Goal: Information Seeking & Learning: Learn about a topic

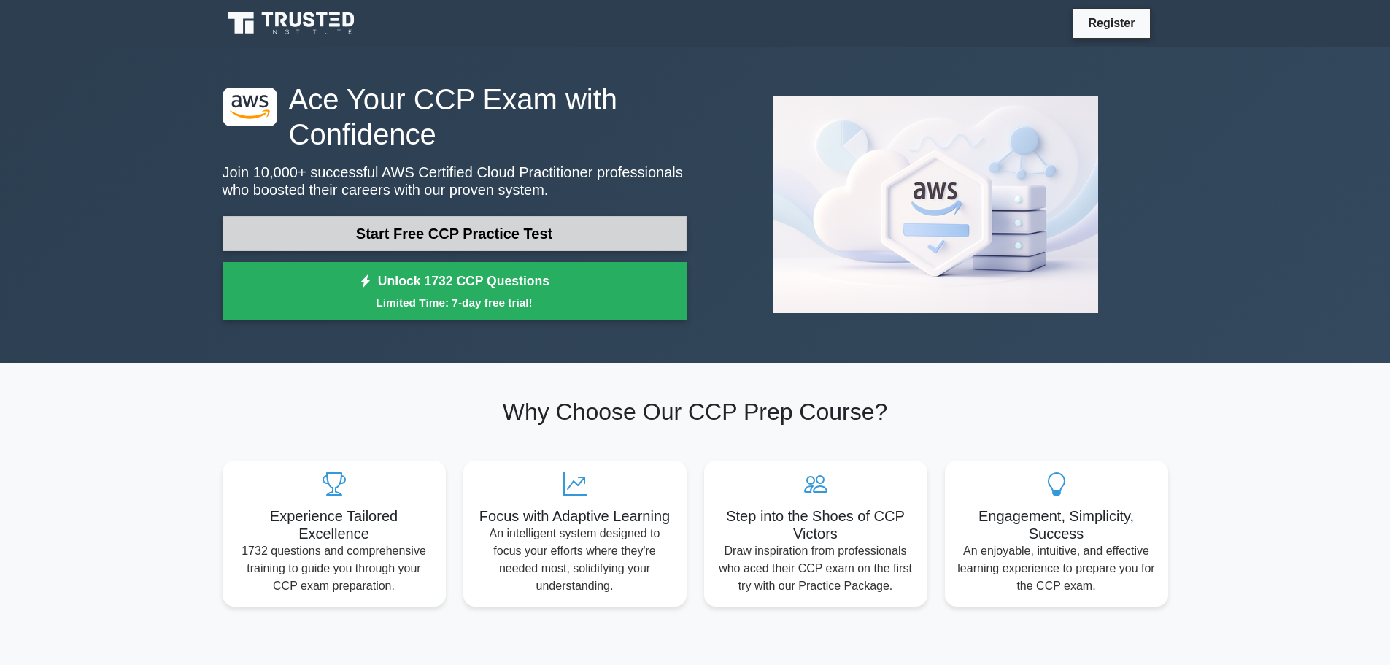
click at [441, 243] on link "Start Free CCP Practice Test" at bounding box center [455, 233] width 464 height 35
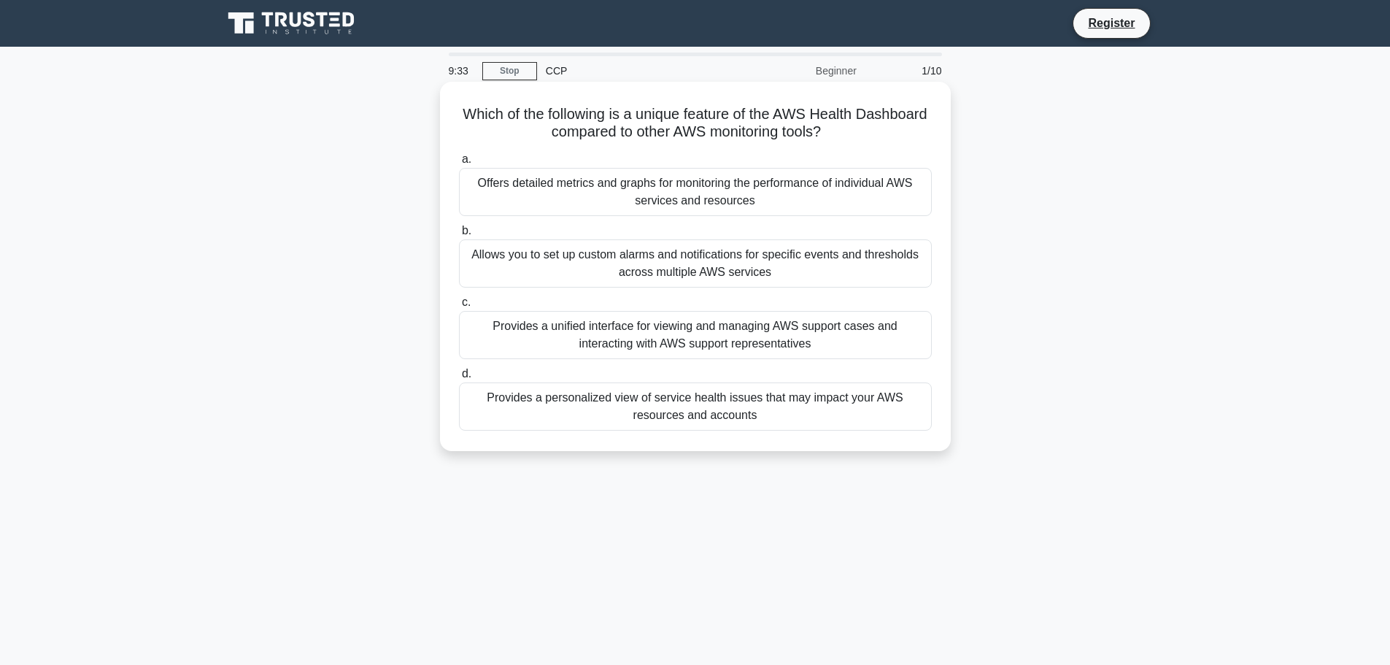
click at [795, 407] on div "Provides a personalized view of service health issues that may impact your AWS …" at bounding box center [695, 406] width 473 height 48
click at [459, 379] on input "d. Provides a personalized view of service health issues that may impact your A…" at bounding box center [459, 373] width 0 height 9
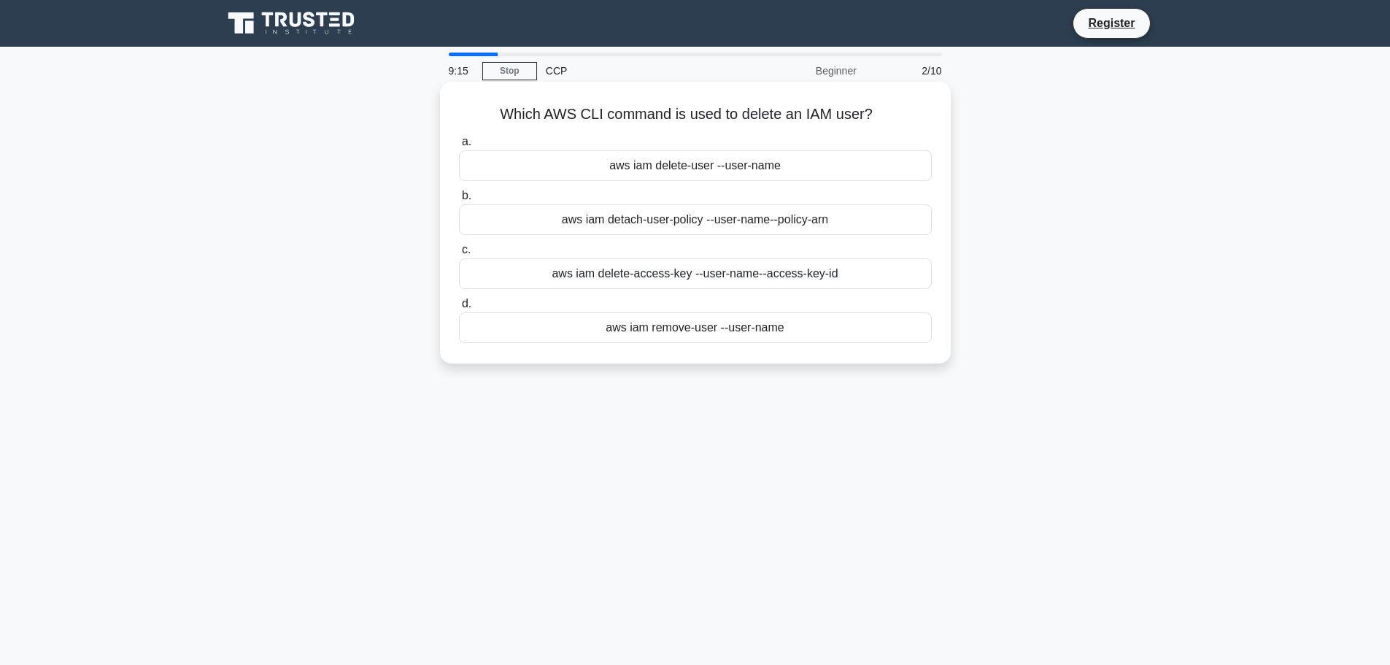
click at [723, 225] on div "aws iam detach-user-policy --user-name --policy-arn" at bounding box center [695, 219] width 473 height 31
click at [459, 201] on input "b. aws iam detach-user-policy --user-name --policy-arn" at bounding box center [459, 195] width 0 height 9
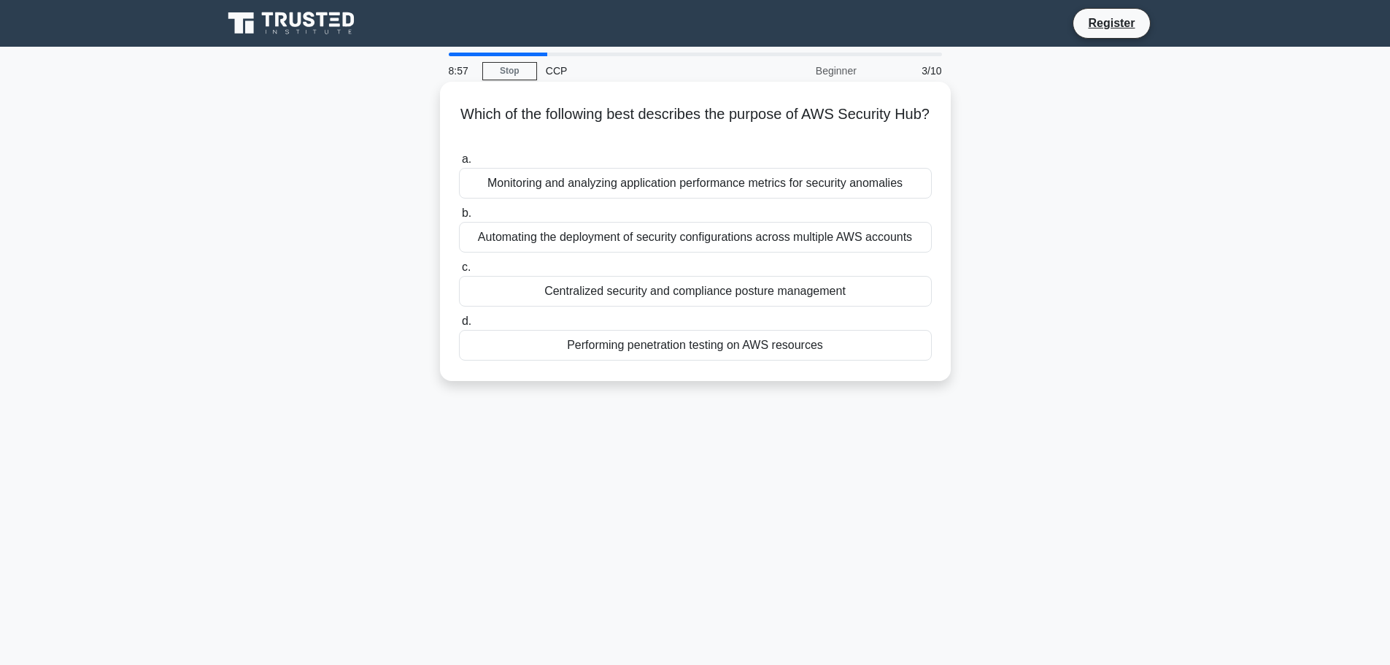
click at [644, 177] on div "Monitoring and analyzing application performance metrics for security anomalies" at bounding box center [695, 183] width 473 height 31
click at [459, 164] on input "a. Monitoring and analyzing application performance metrics for security anomal…" at bounding box center [459, 159] width 0 height 9
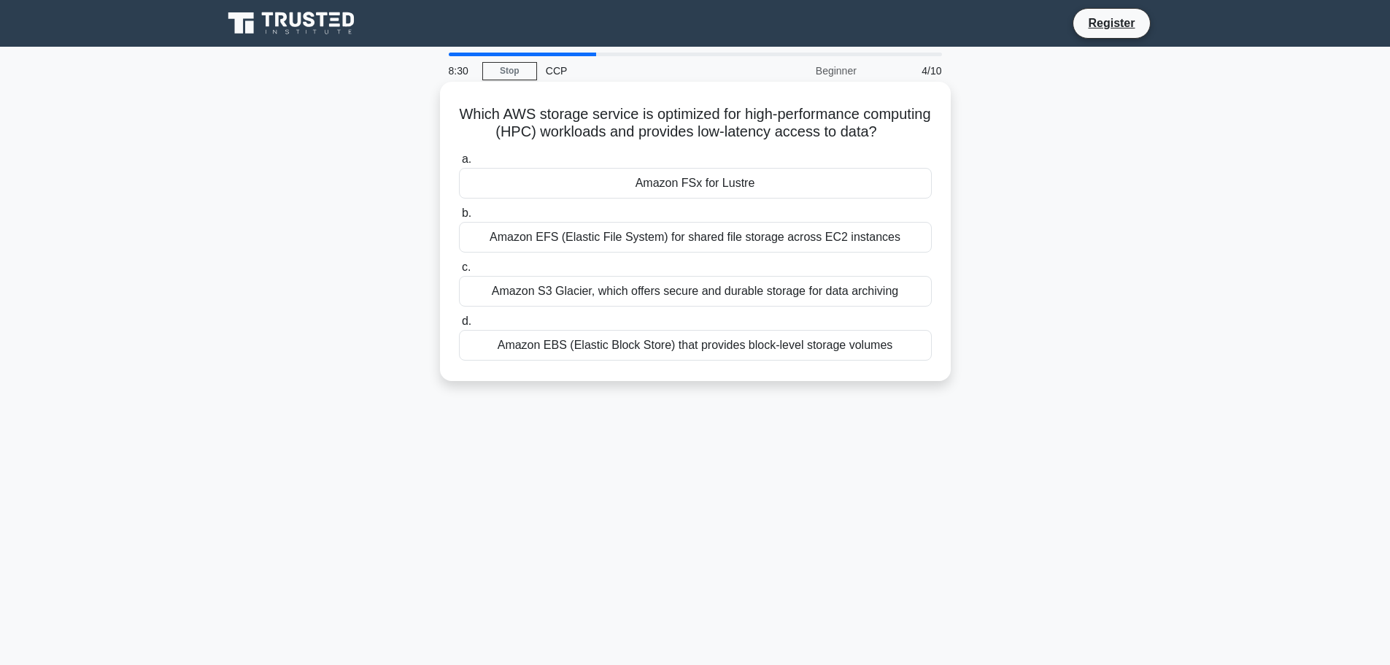
click at [640, 252] on div "Amazon EFS (Elastic File System) for shared file storage across EC2 instances" at bounding box center [695, 237] width 473 height 31
click at [459, 218] on input "b. Amazon EFS (Elastic File System) for shared file storage across EC2 instances" at bounding box center [459, 213] width 0 height 9
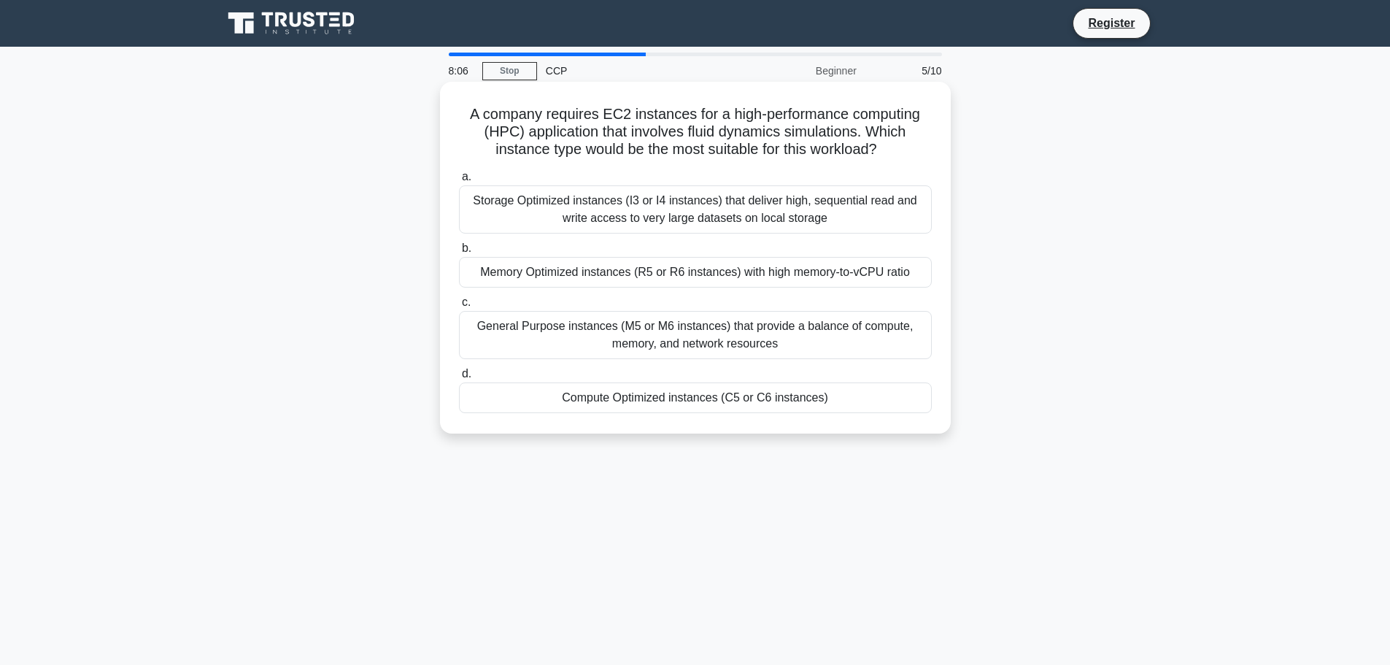
click at [668, 393] on div "Compute Optimized instances (C5 or C6 instances)" at bounding box center [695, 397] width 473 height 31
click at [459, 379] on input "d. Compute Optimized instances (C5 or C6 instances)" at bounding box center [459, 373] width 0 height 9
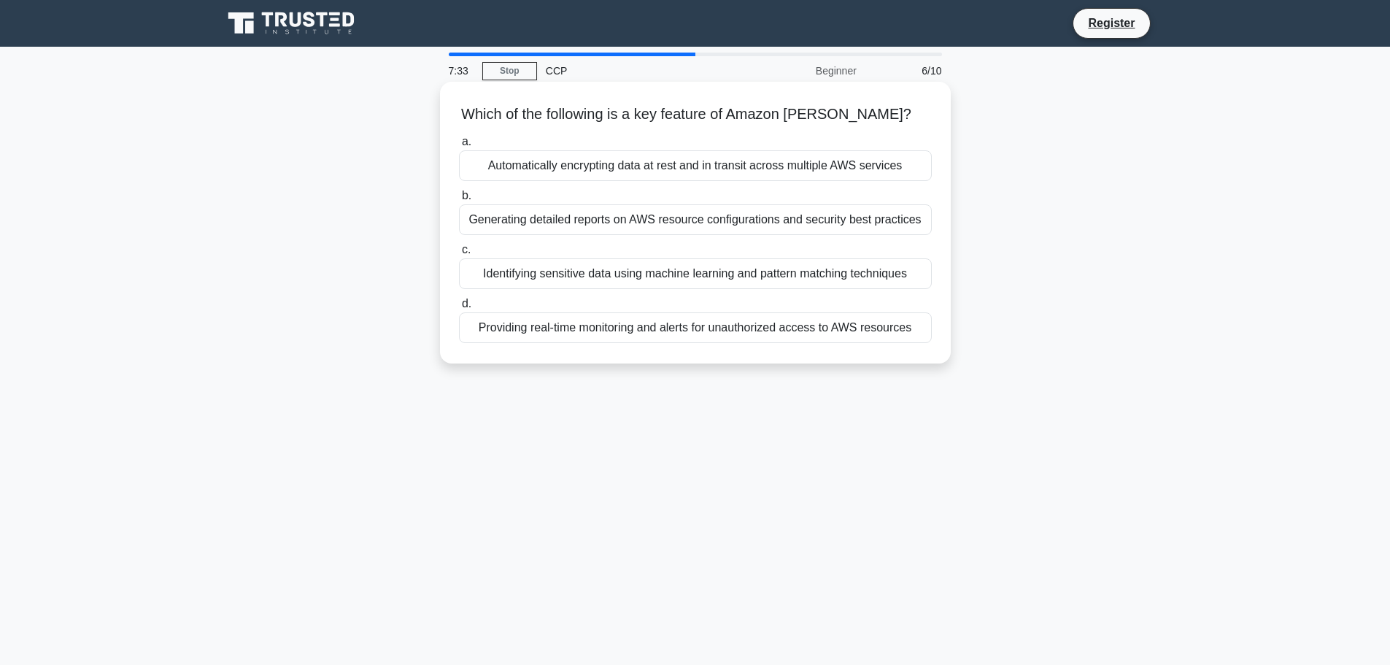
click at [693, 276] on div "Identifying sensitive data using machine learning and pattern matching techniqu…" at bounding box center [695, 273] width 473 height 31
click at [459, 255] on input "c. Identifying sensitive data using machine learning and pattern matching techn…" at bounding box center [459, 249] width 0 height 9
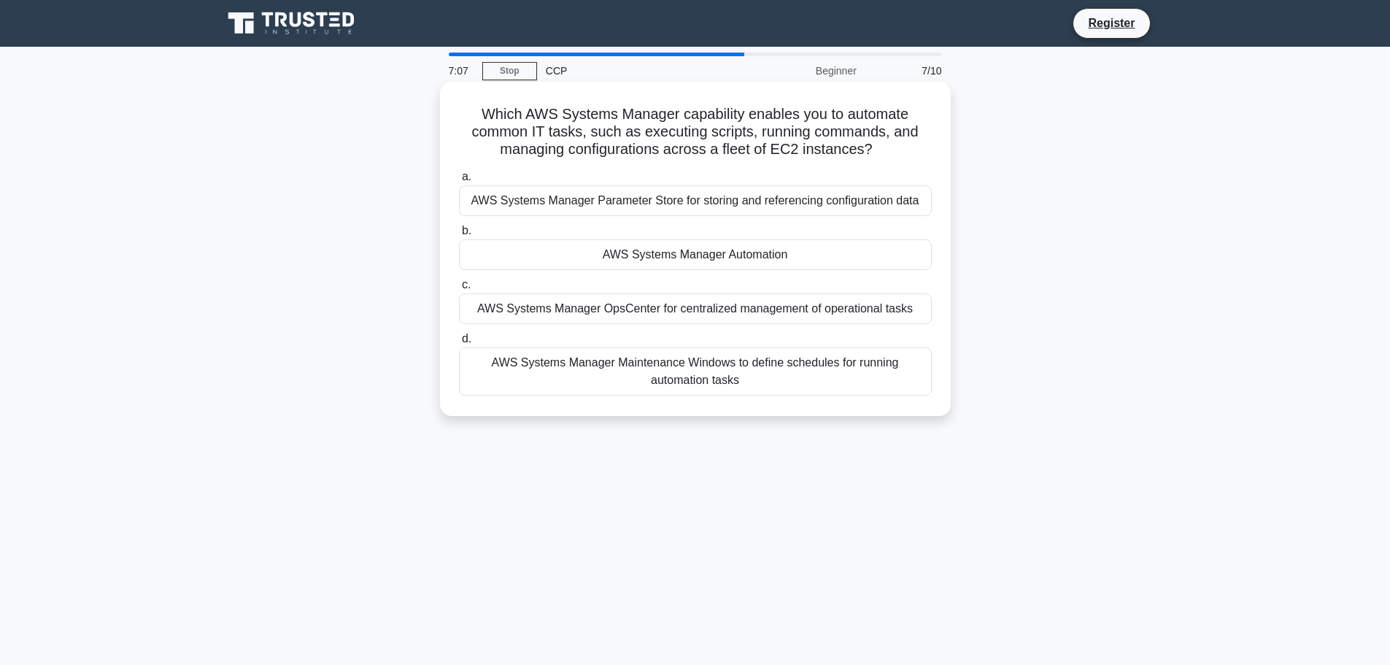
click at [653, 376] on div "AWS Systems Manager Maintenance Windows to define schedules for running automat…" at bounding box center [695, 371] width 473 height 48
click at [459, 344] on input "d. AWS Systems Manager Maintenance Windows to define schedules for running auto…" at bounding box center [459, 338] width 0 height 9
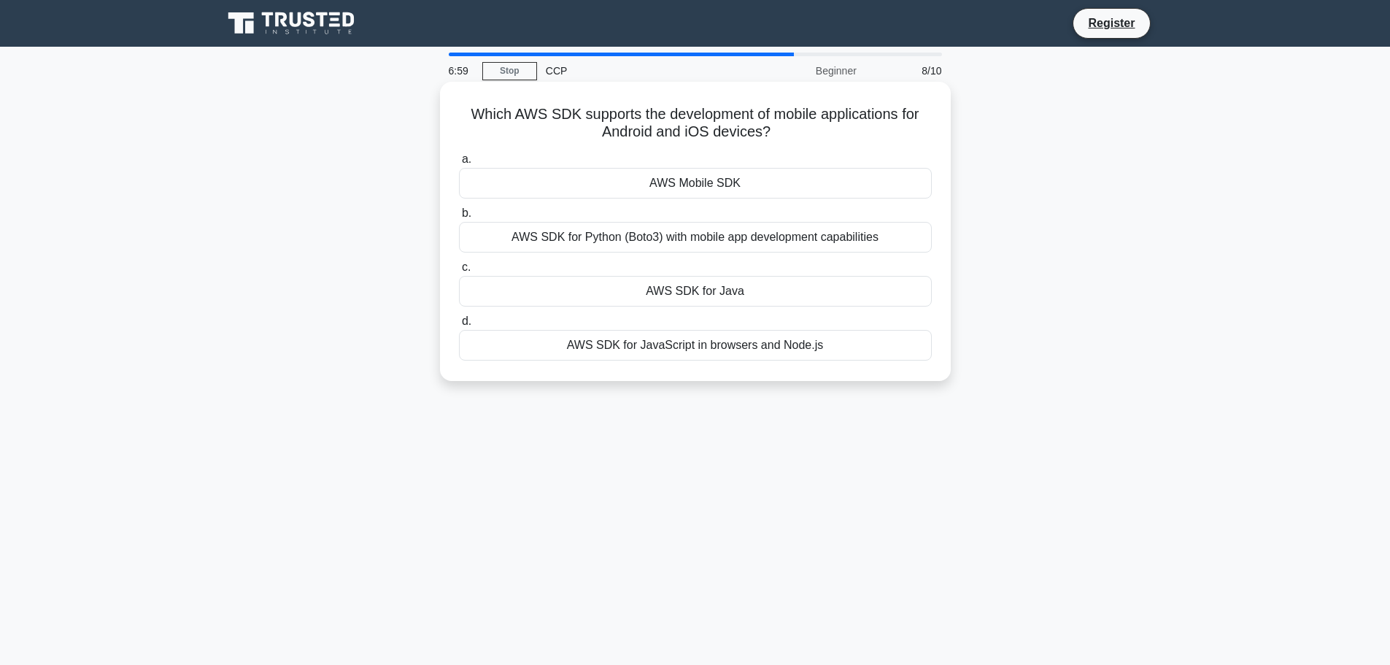
click at [805, 242] on div "AWS SDK for Python (Boto3) with mobile app development capabilities" at bounding box center [695, 237] width 473 height 31
click at [459, 218] on input "b. AWS SDK for Python (Boto3) with mobile app development capabilities" at bounding box center [459, 213] width 0 height 9
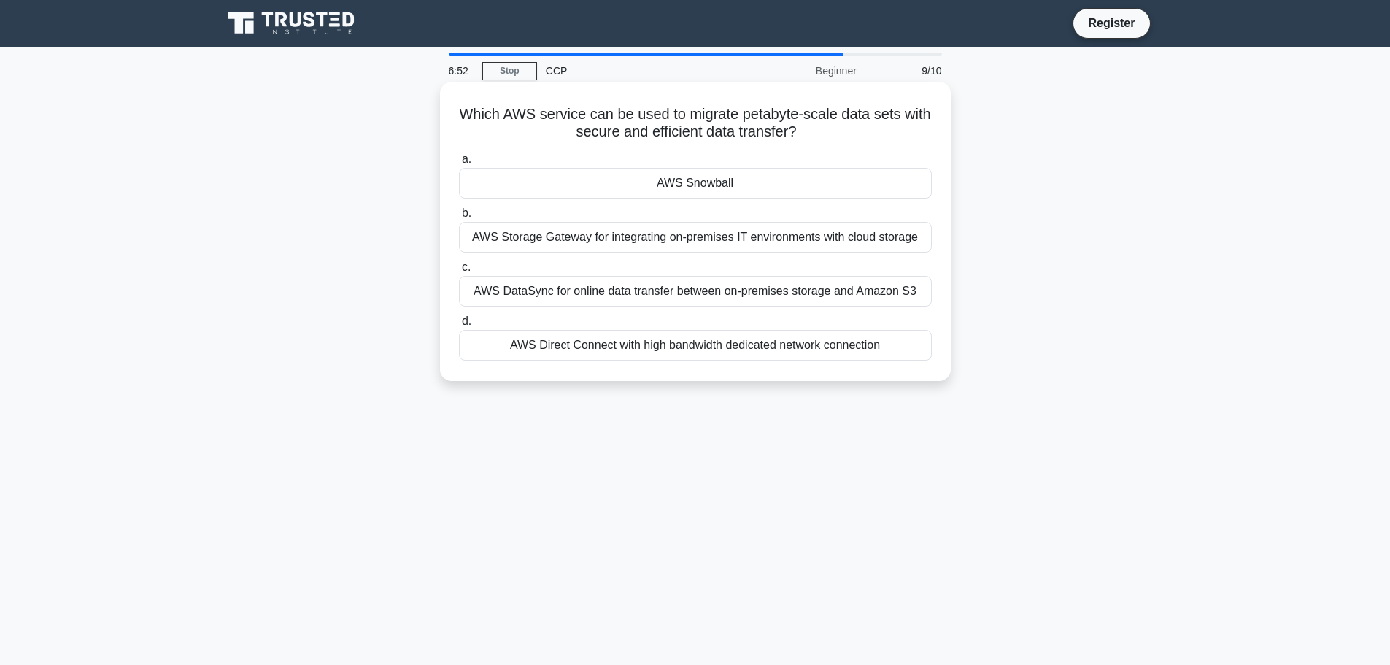
click at [741, 182] on div "AWS Snowball" at bounding box center [695, 183] width 473 height 31
click at [459, 164] on input "a. AWS Snowball" at bounding box center [459, 159] width 0 height 9
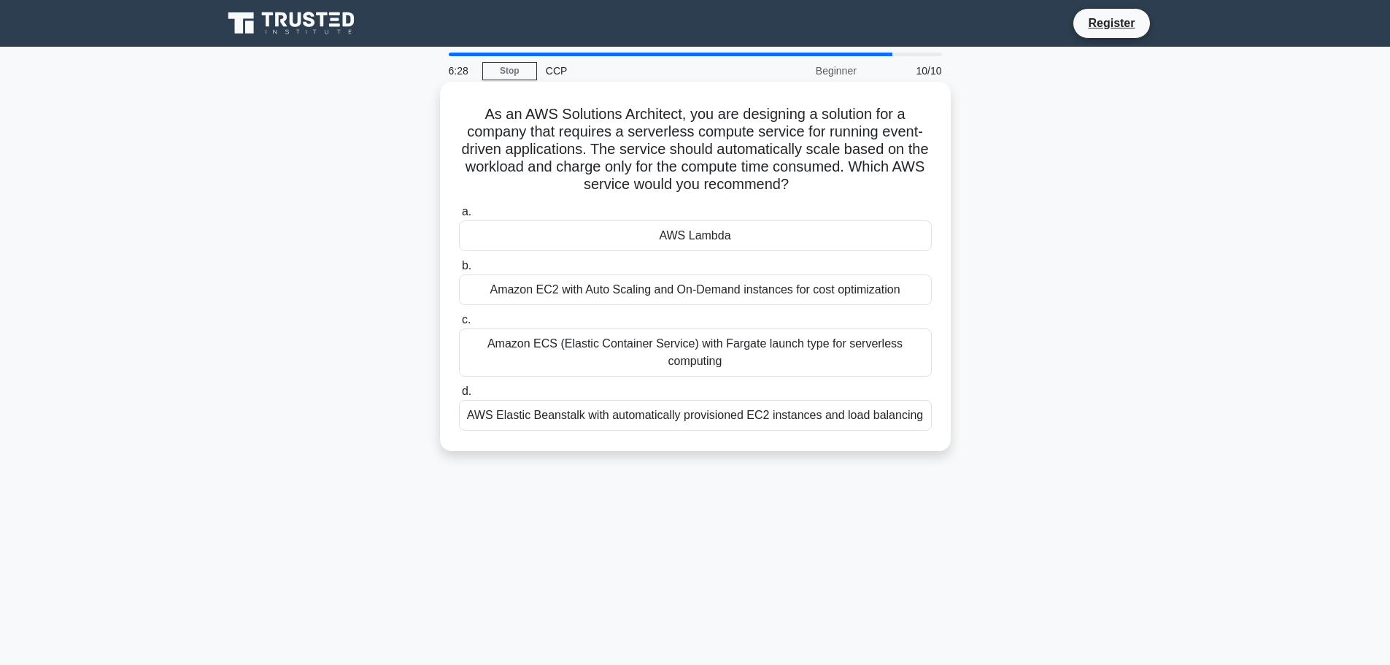
click at [665, 295] on div "Amazon EC2 with Auto Scaling and On-Demand instances for cost optimization" at bounding box center [695, 289] width 473 height 31
click at [459, 271] on input "b. Amazon EC2 with Auto Scaling and On-Demand instances for cost optimization" at bounding box center [459, 265] width 0 height 9
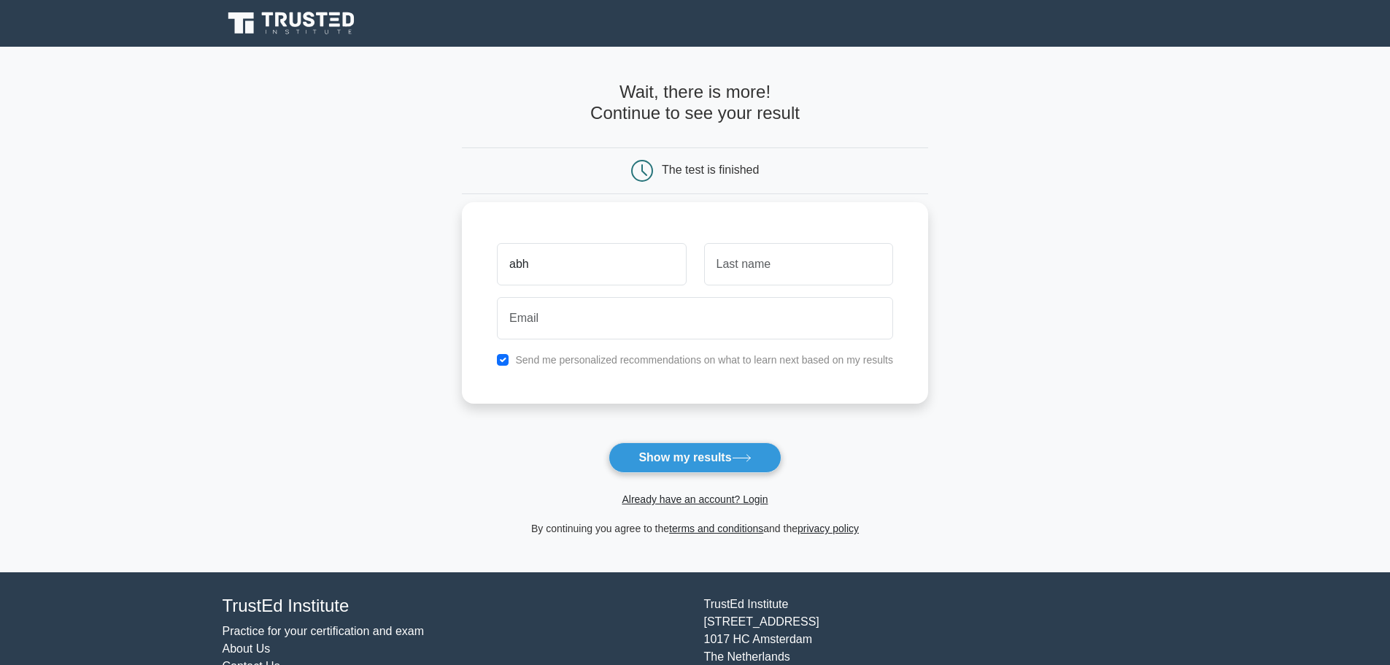
type input "Abhishek"
click at [777, 273] on input "text" at bounding box center [798, 264] width 189 height 42
type input "Choudhary"
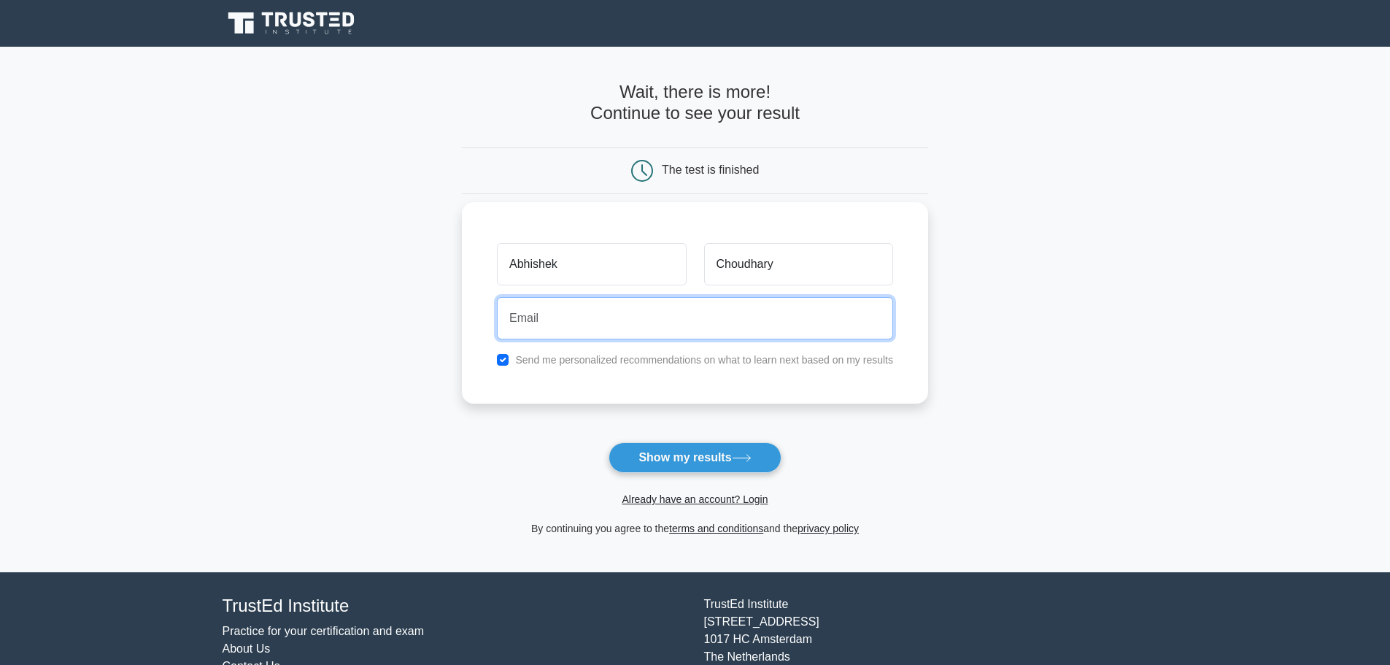
click at [683, 321] on input "email" at bounding box center [695, 318] width 396 height 42
type input "abhishekchoudhary7381@gmail.com"
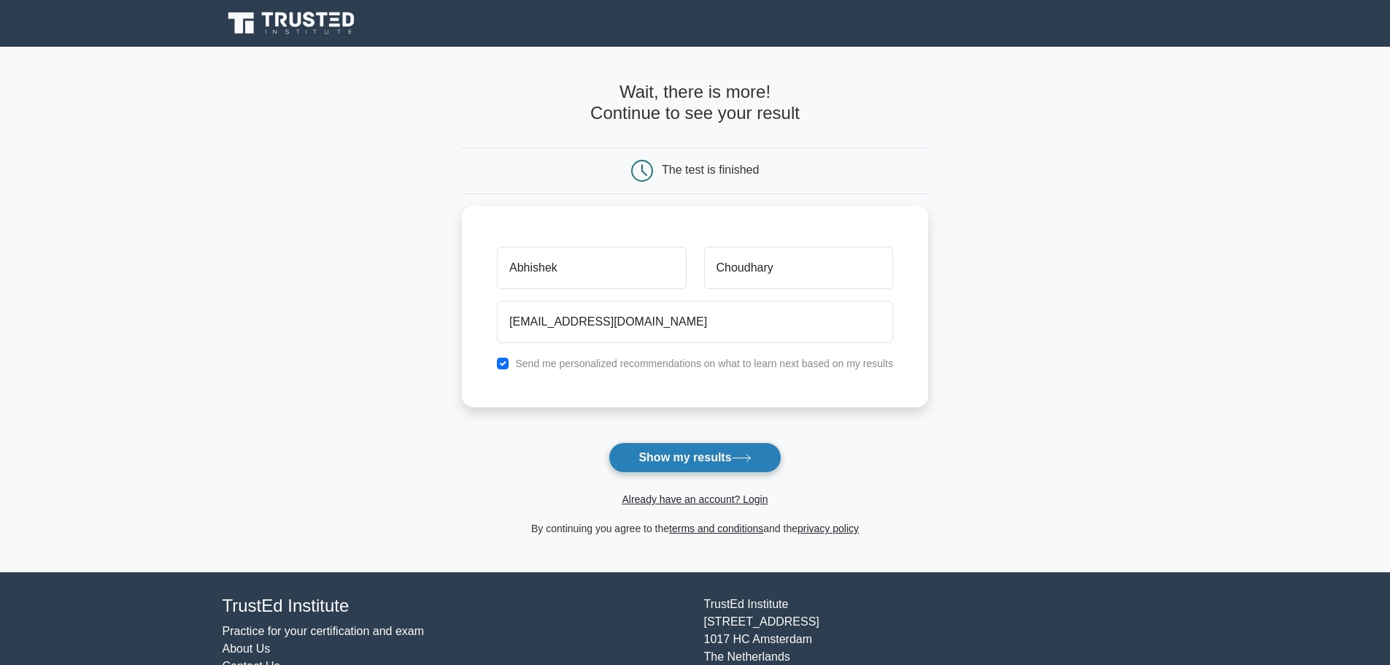
click at [704, 468] on button "Show my results" at bounding box center [695, 457] width 172 height 31
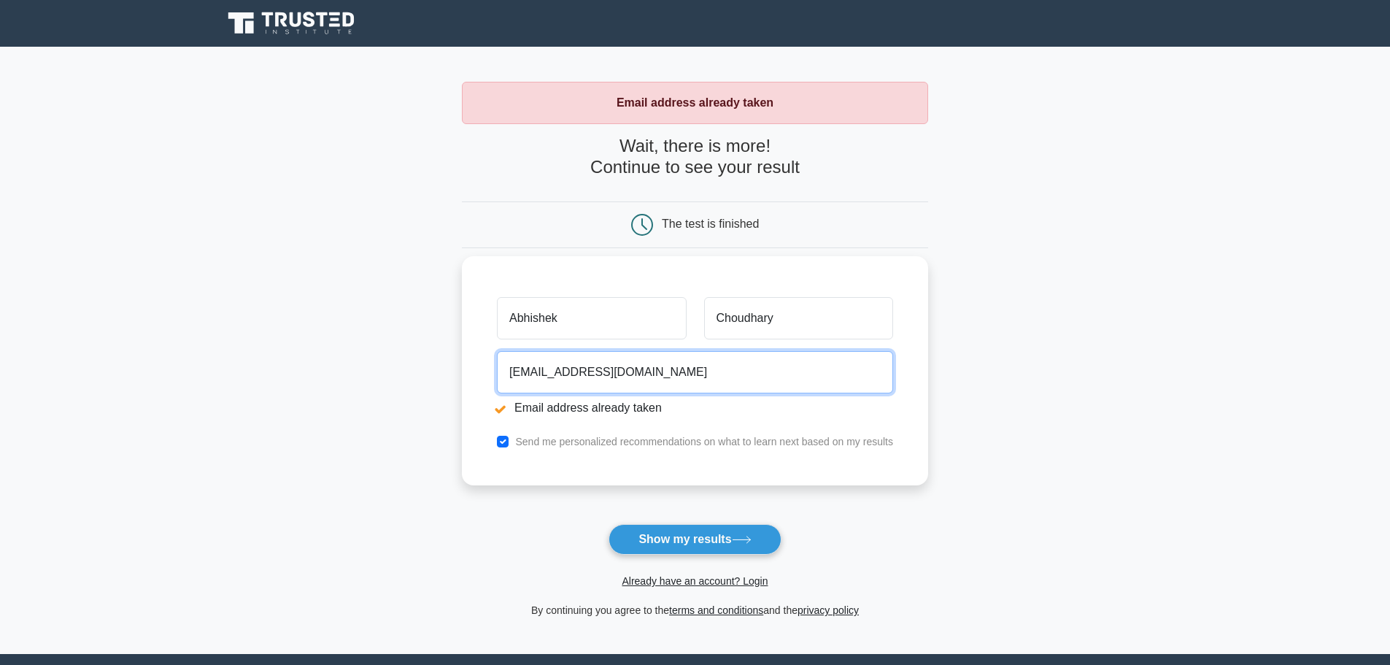
click at [597, 359] on input "abhishekchoudhary7381@gmail.com" at bounding box center [695, 372] width 396 height 42
type input "abhishekchoudary7381@gmail.com"
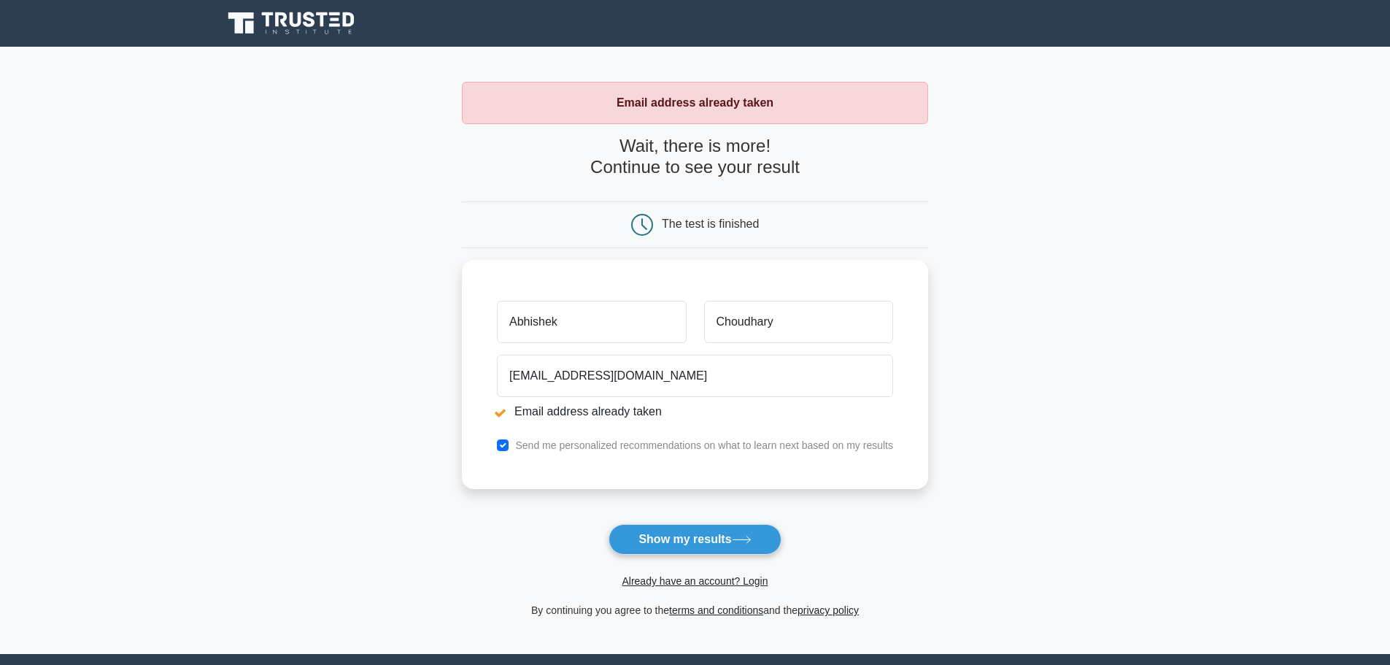
click at [674, 543] on button "Show my results" at bounding box center [695, 539] width 172 height 31
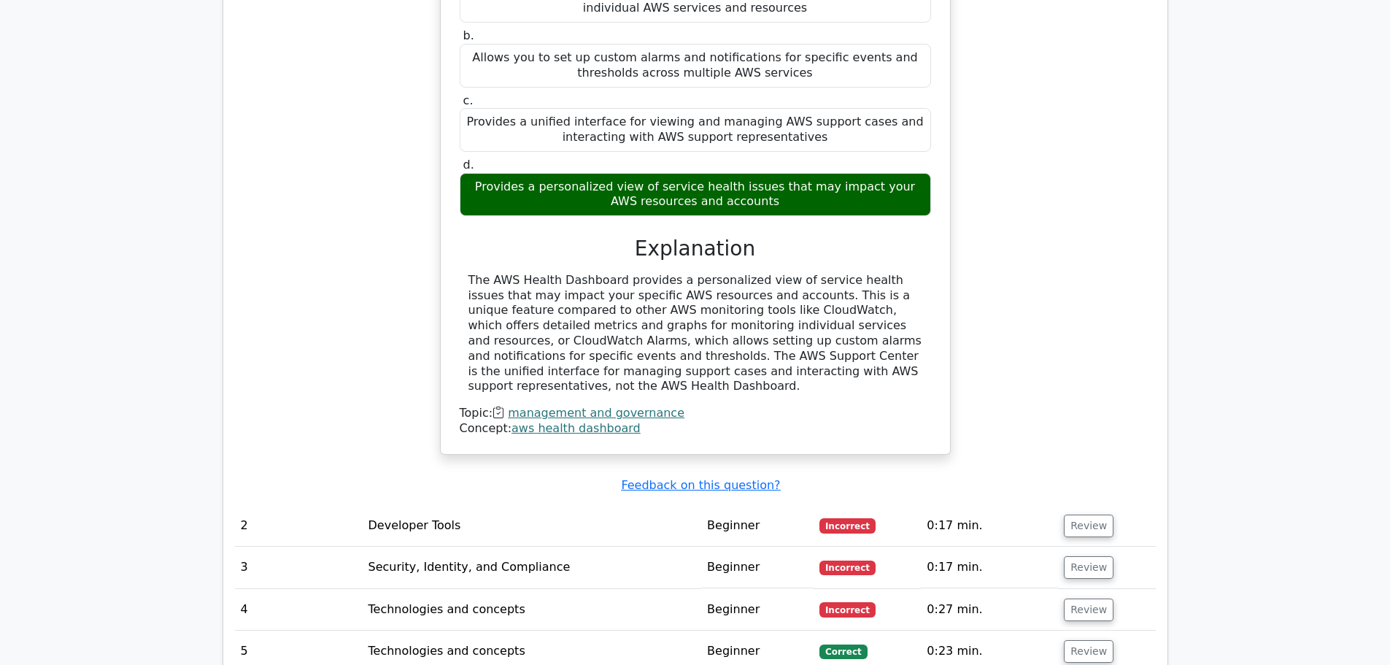
scroll to position [1313, 0]
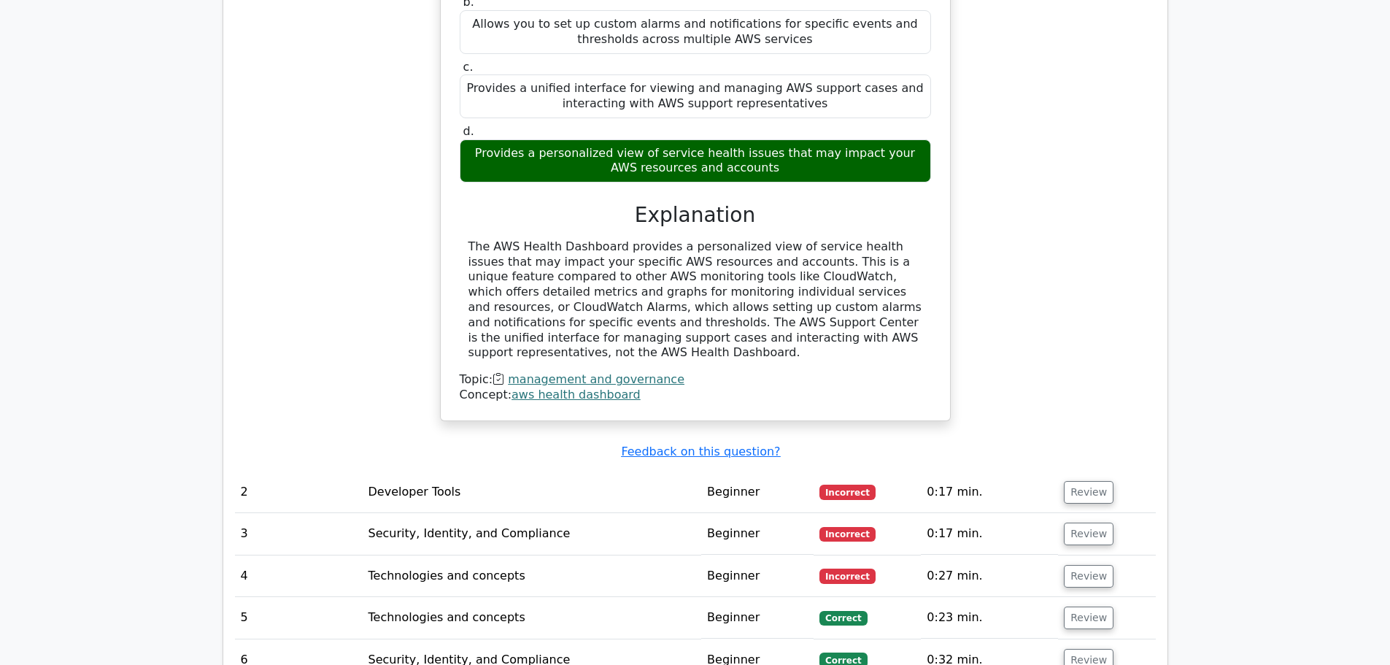
click at [683, 471] on td "Developer Tools" at bounding box center [532, 492] width 339 height 42
click at [1080, 481] on button "Review" at bounding box center [1089, 492] width 50 height 23
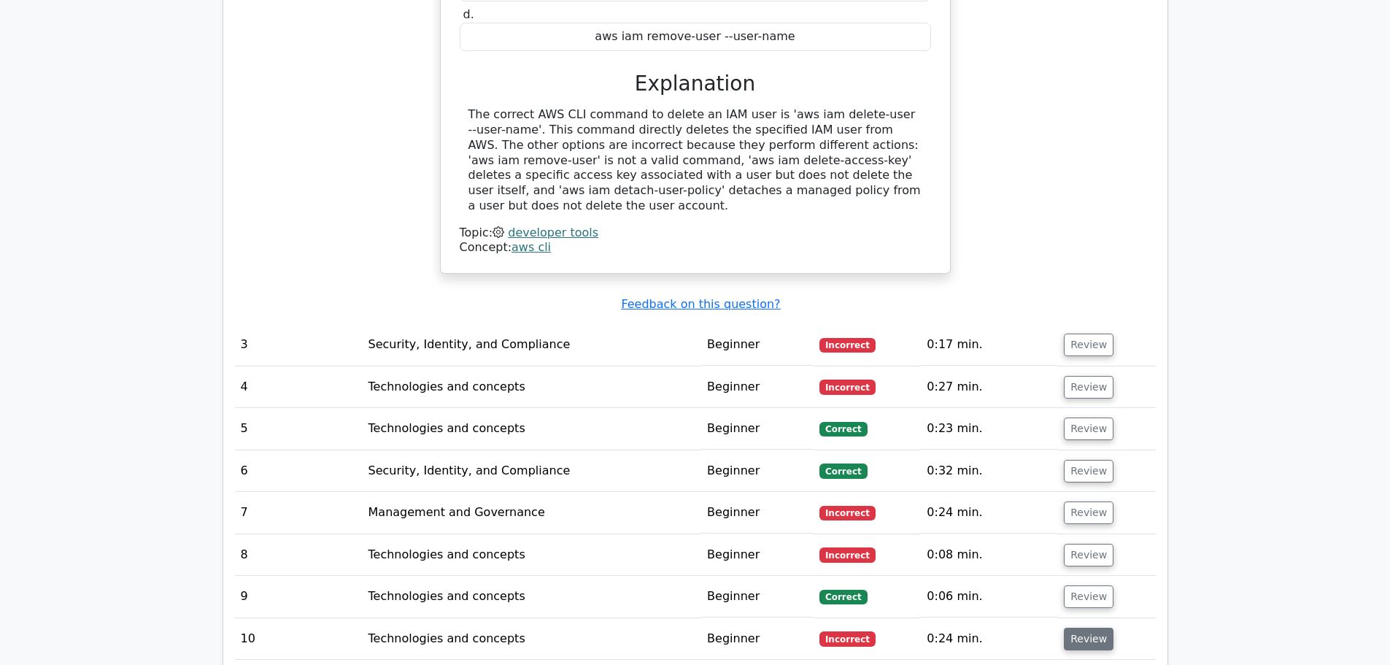
scroll to position [2116, 0]
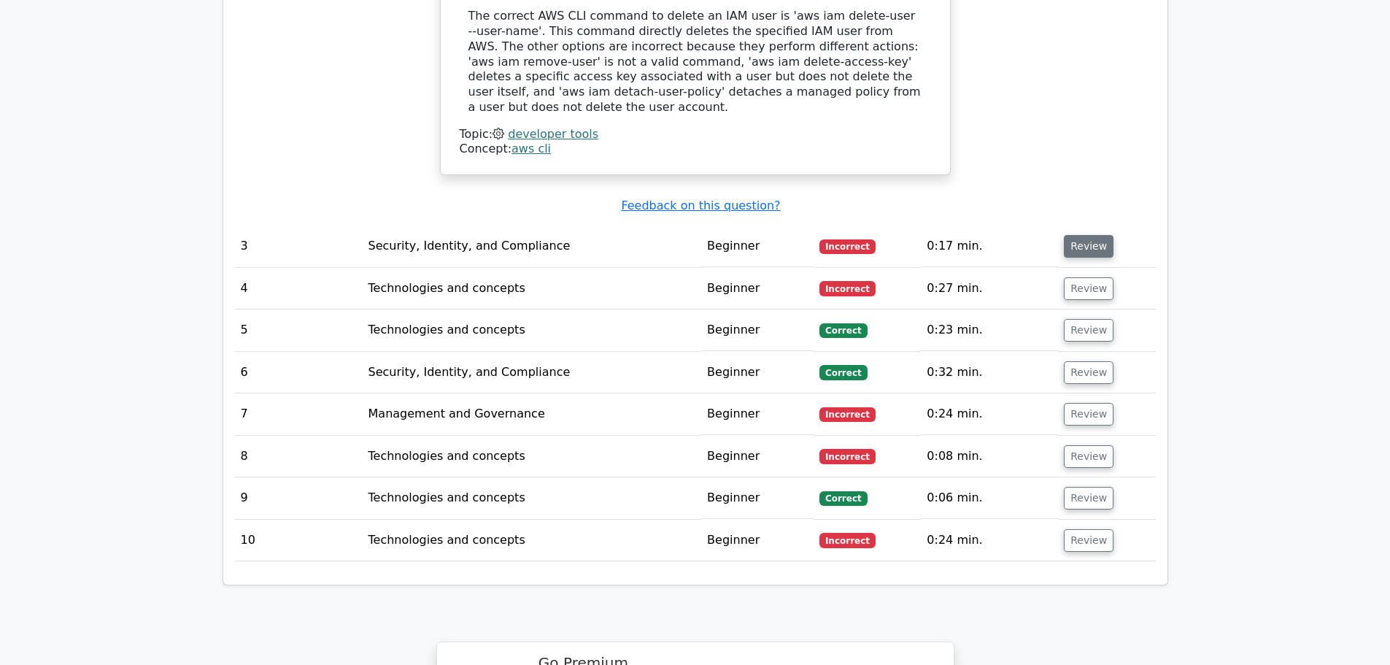
click at [1090, 235] on button "Review" at bounding box center [1089, 246] width 50 height 23
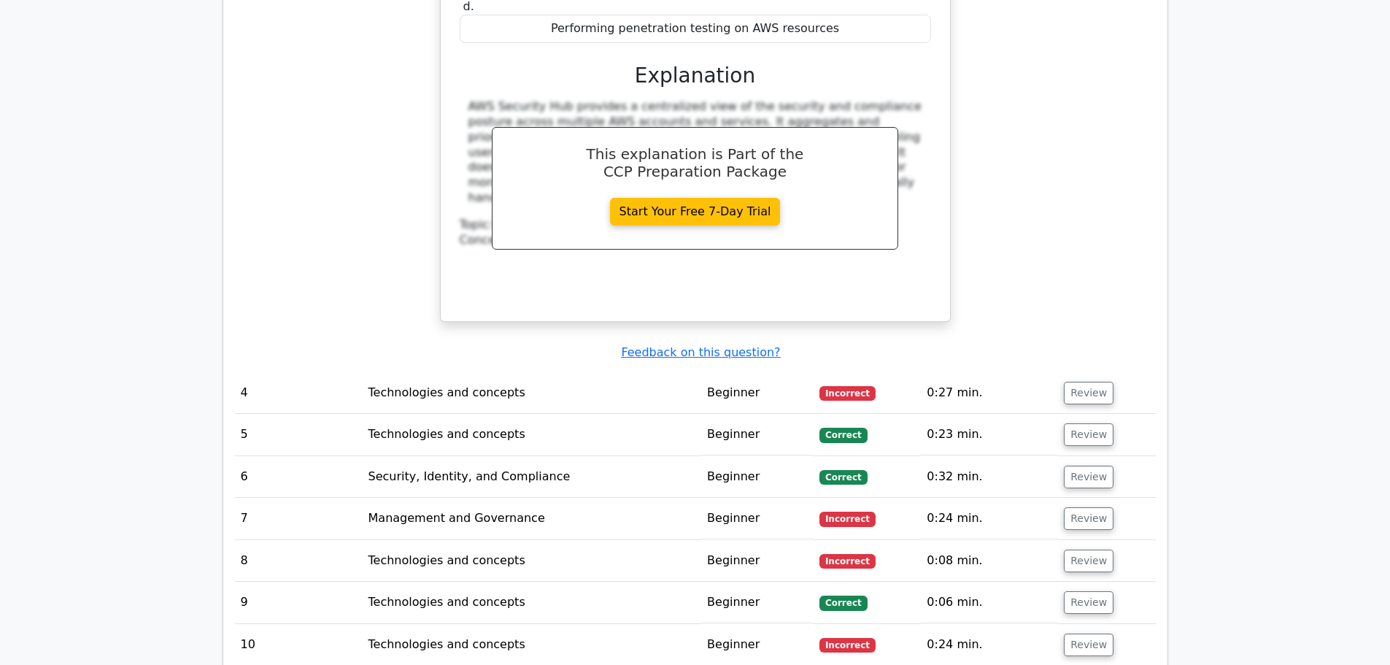
scroll to position [2700, 0]
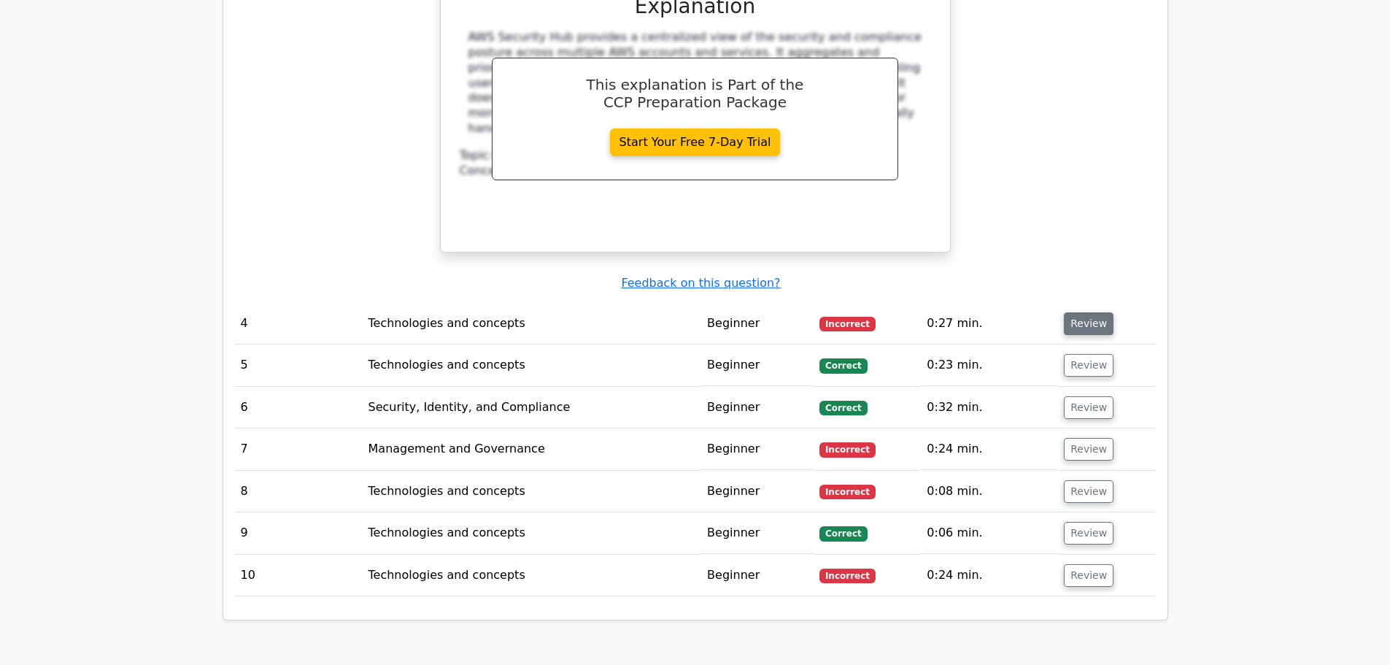
click at [1082, 312] on button "Review" at bounding box center [1089, 323] width 50 height 23
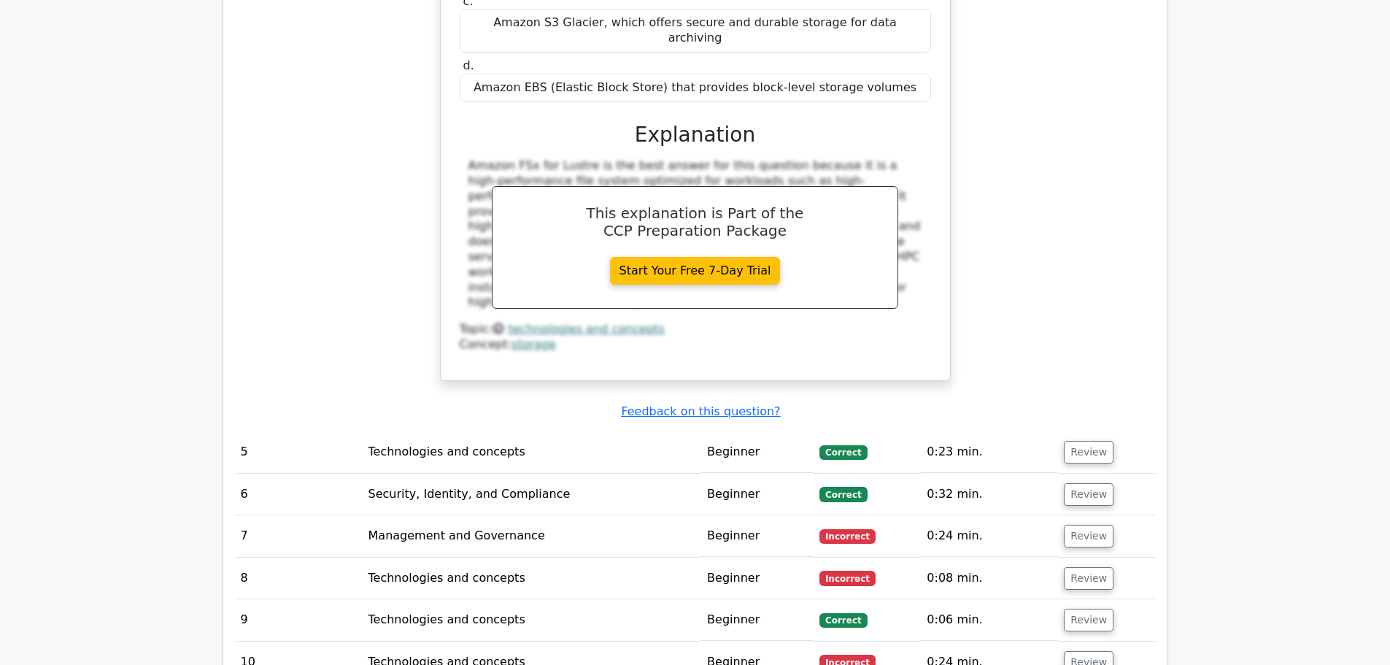
scroll to position [3357, 0]
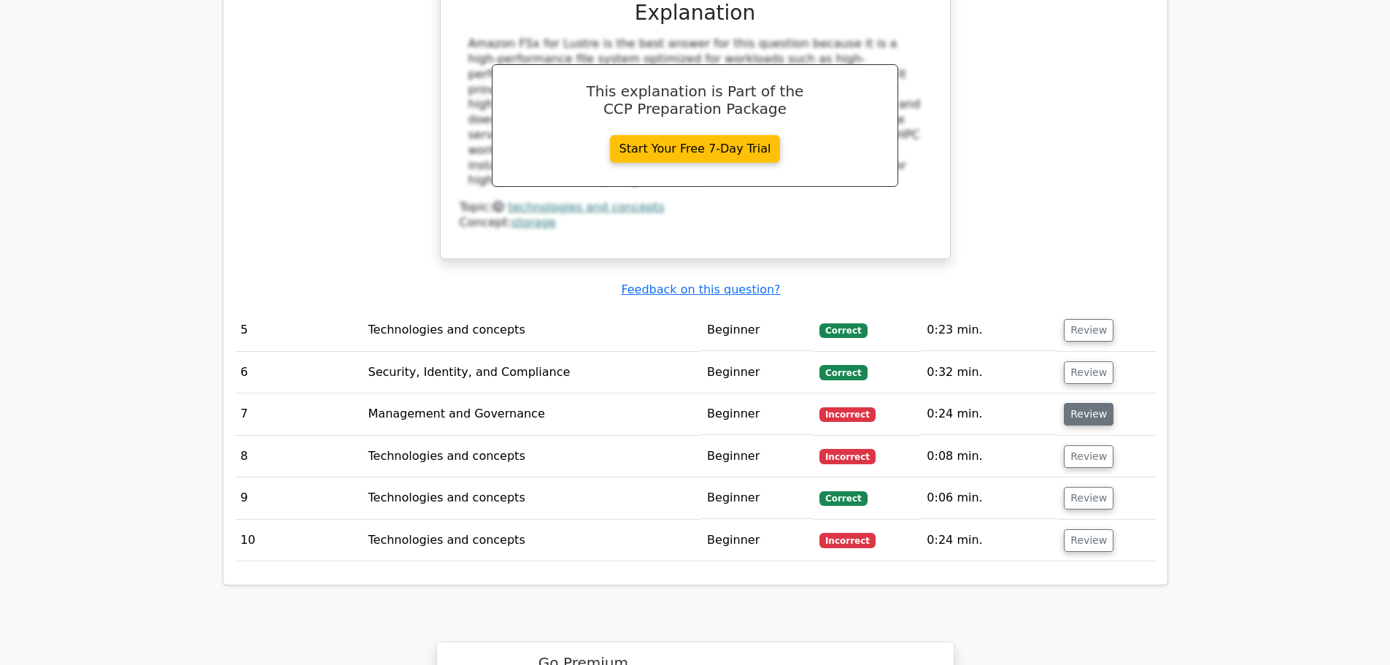
click at [1087, 403] on button "Review" at bounding box center [1089, 414] width 50 height 23
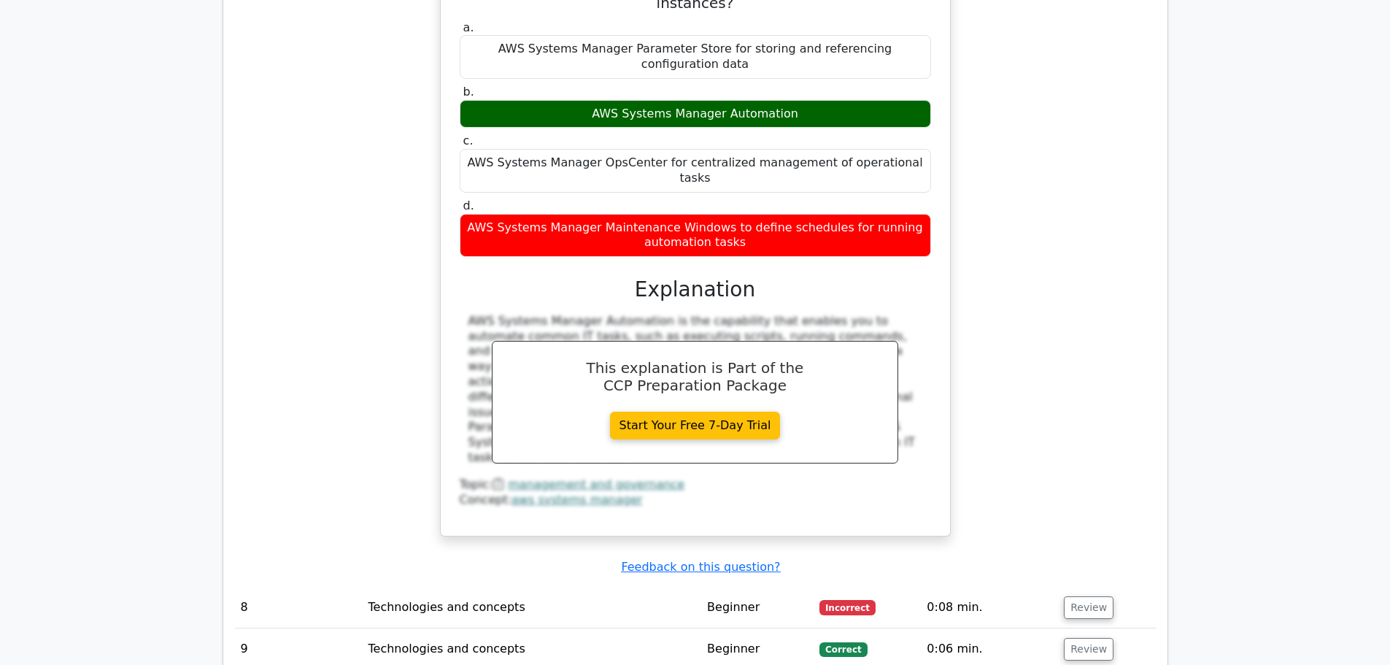
scroll to position [3940, 0]
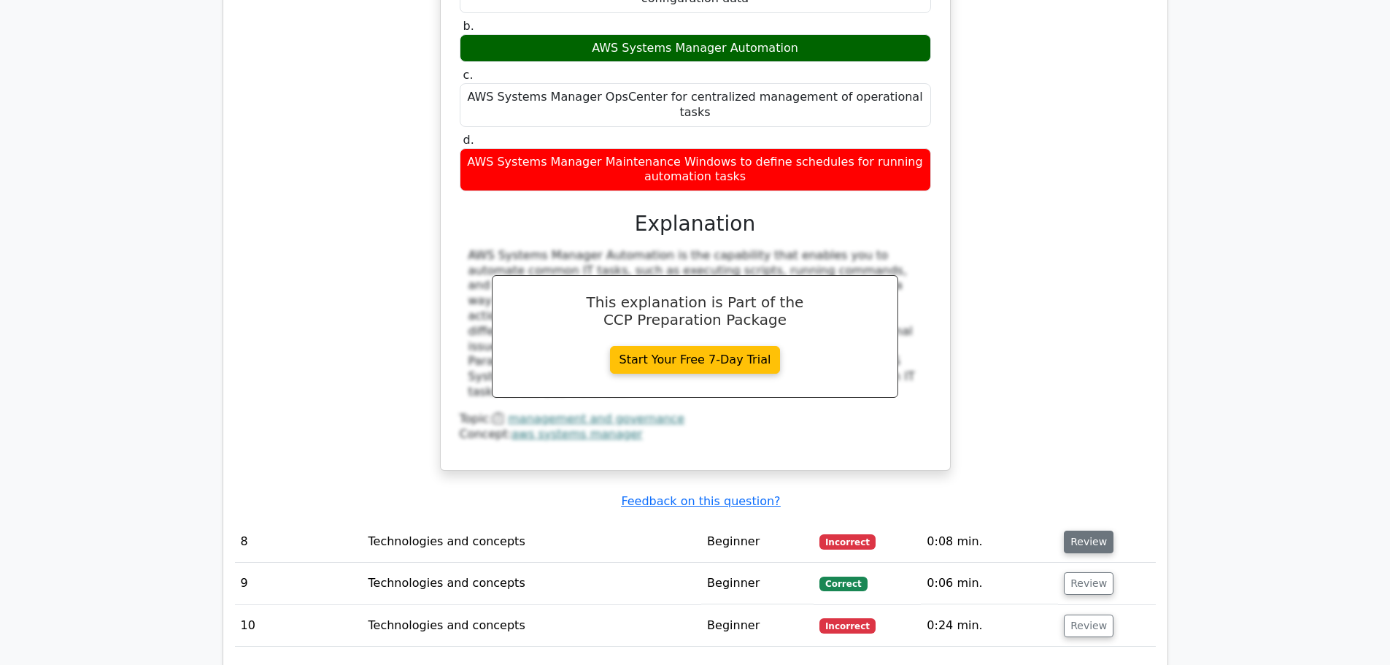
click at [1085, 530] on button "Review" at bounding box center [1089, 541] width 50 height 23
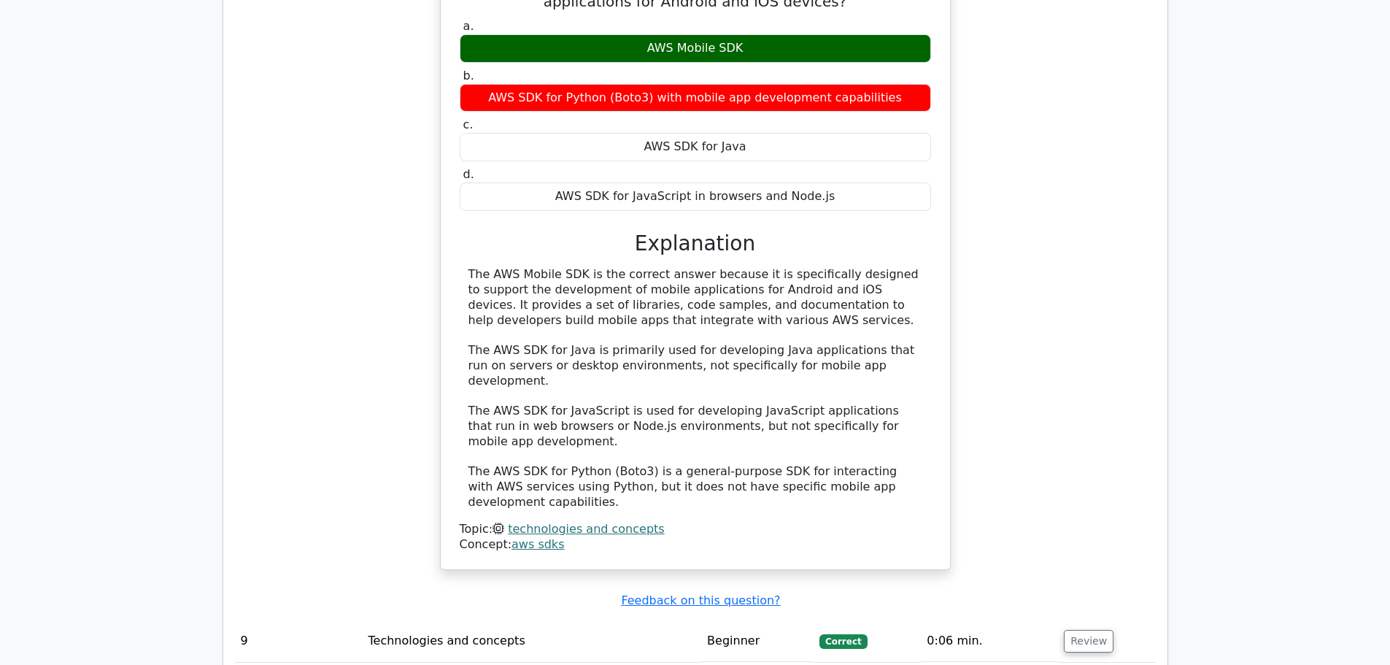
scroll to position [4670, 0]
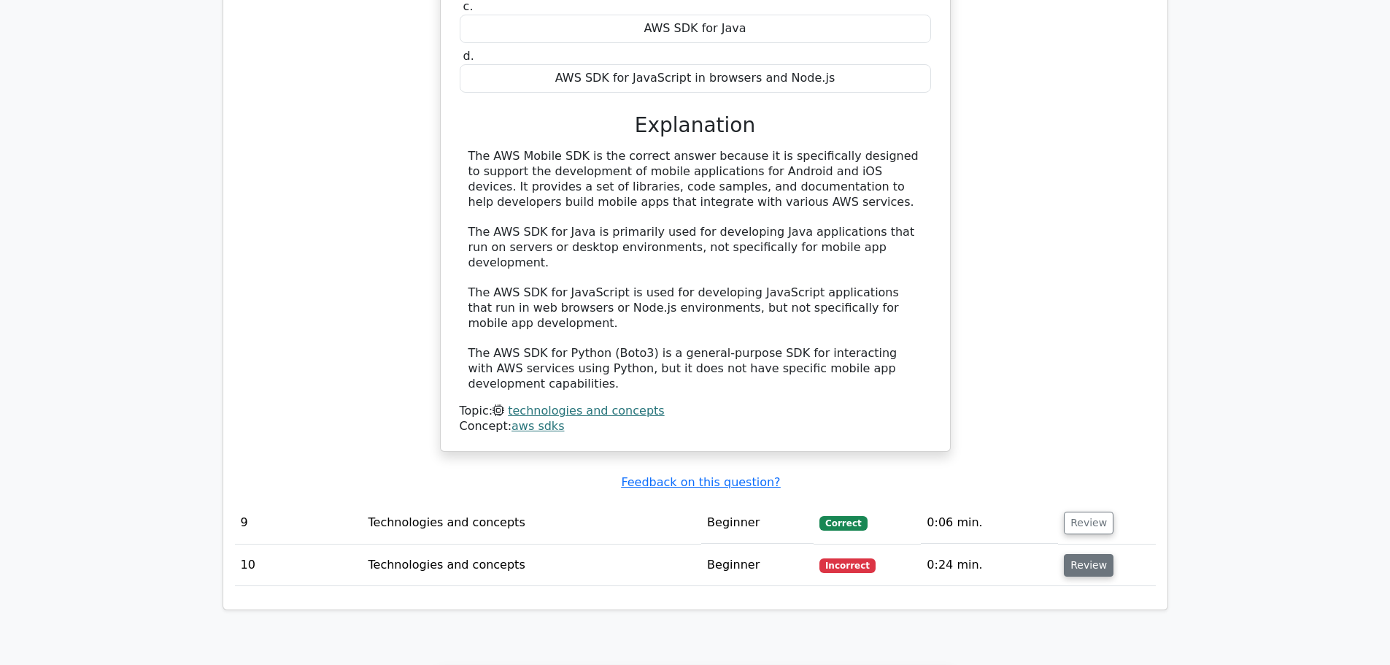
click at [1080, 554] on button "Review" at bounding box center [1089, 565] width 50 height 23
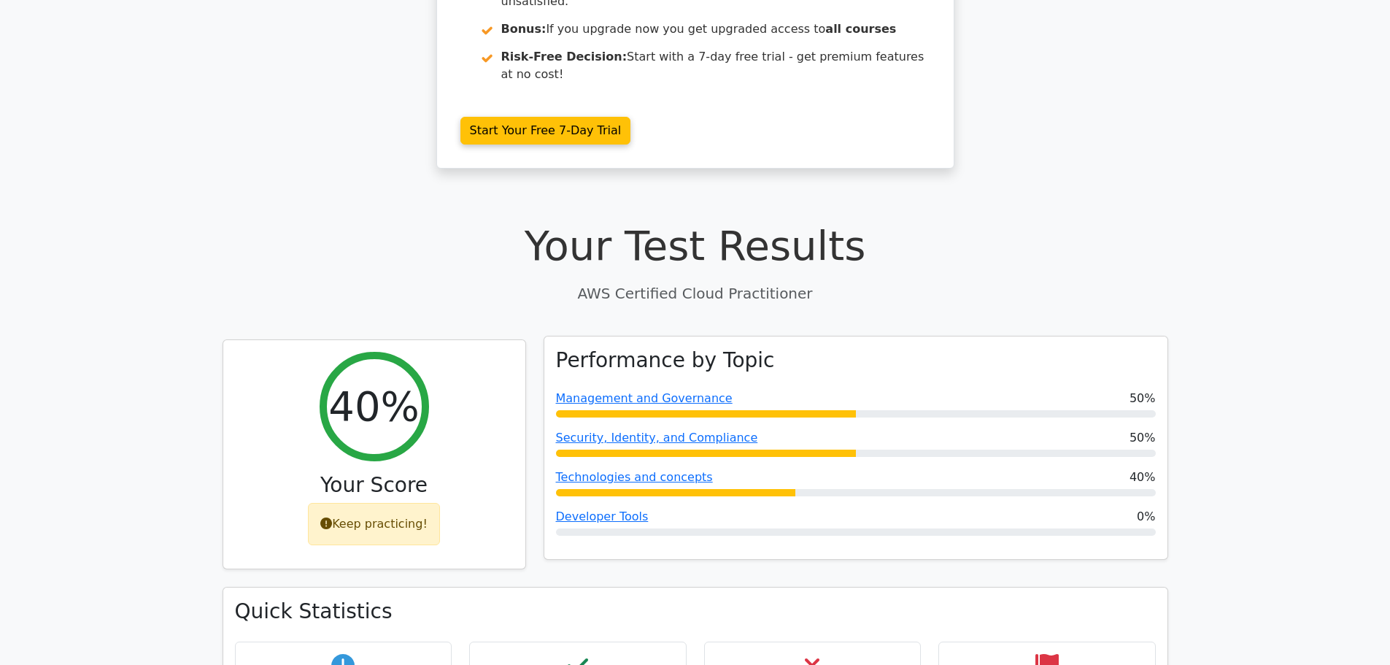
scroll to position [0, 0]
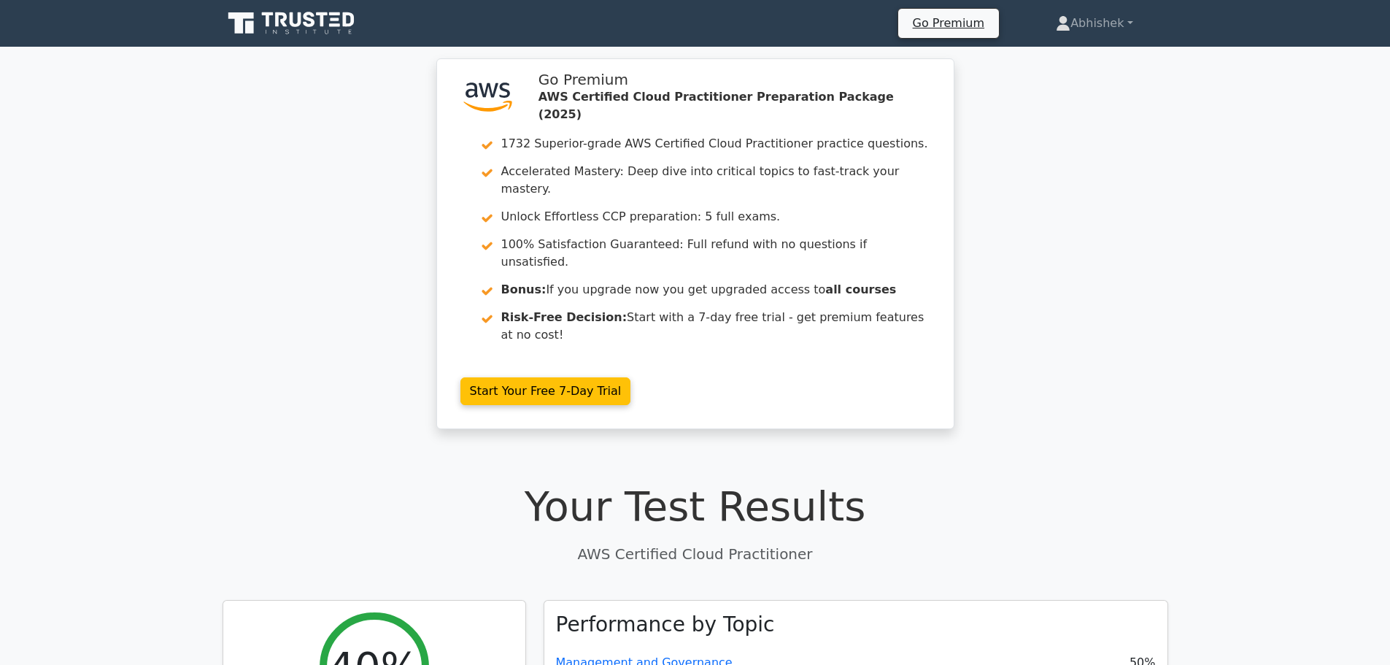
click at [285, 16] on icon at bounding box center [281, 19] width 12 height 15
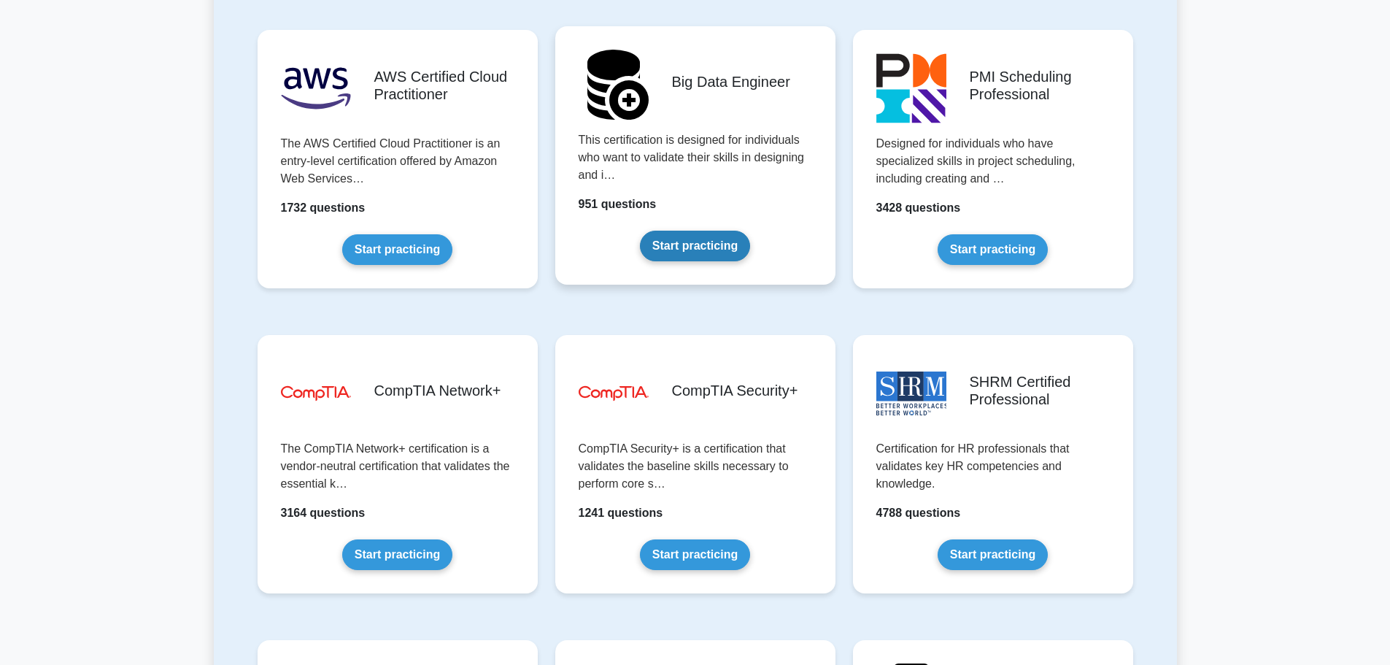
scroll to position [2335, 0]
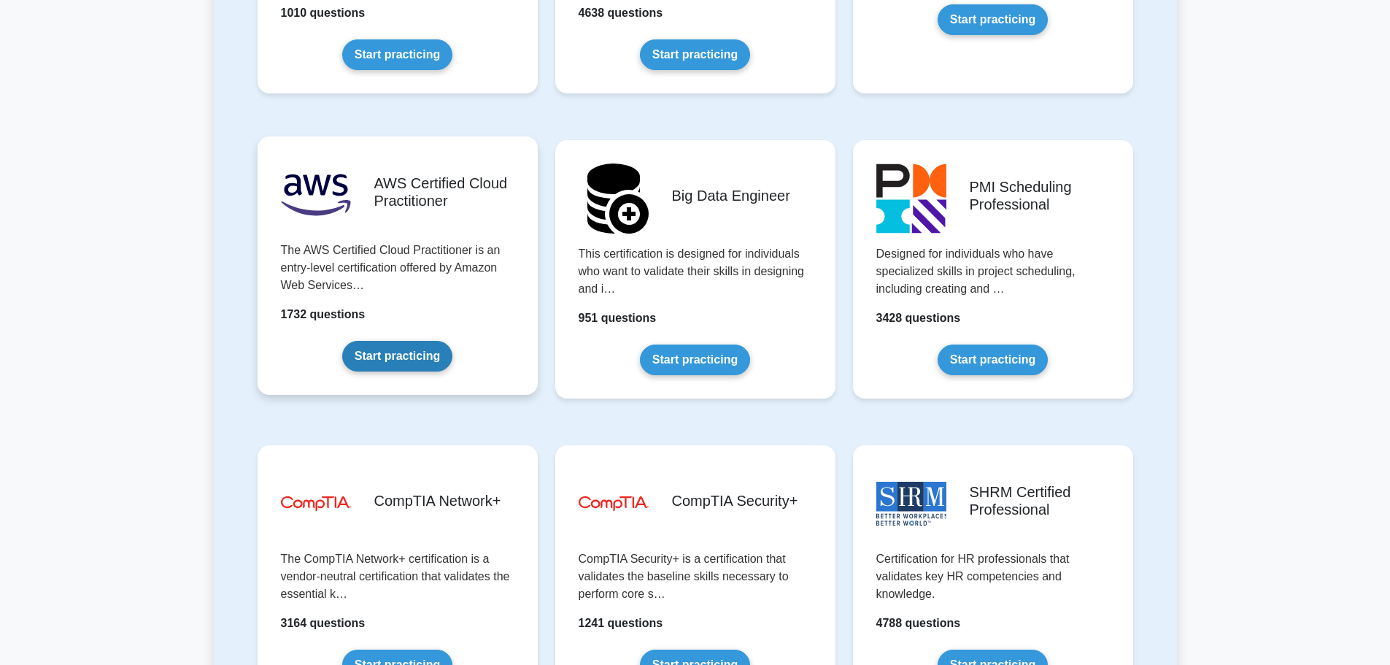
click at [398, 358] on link "Start practicing" at bounding box center [397, 356] width 110 height 31
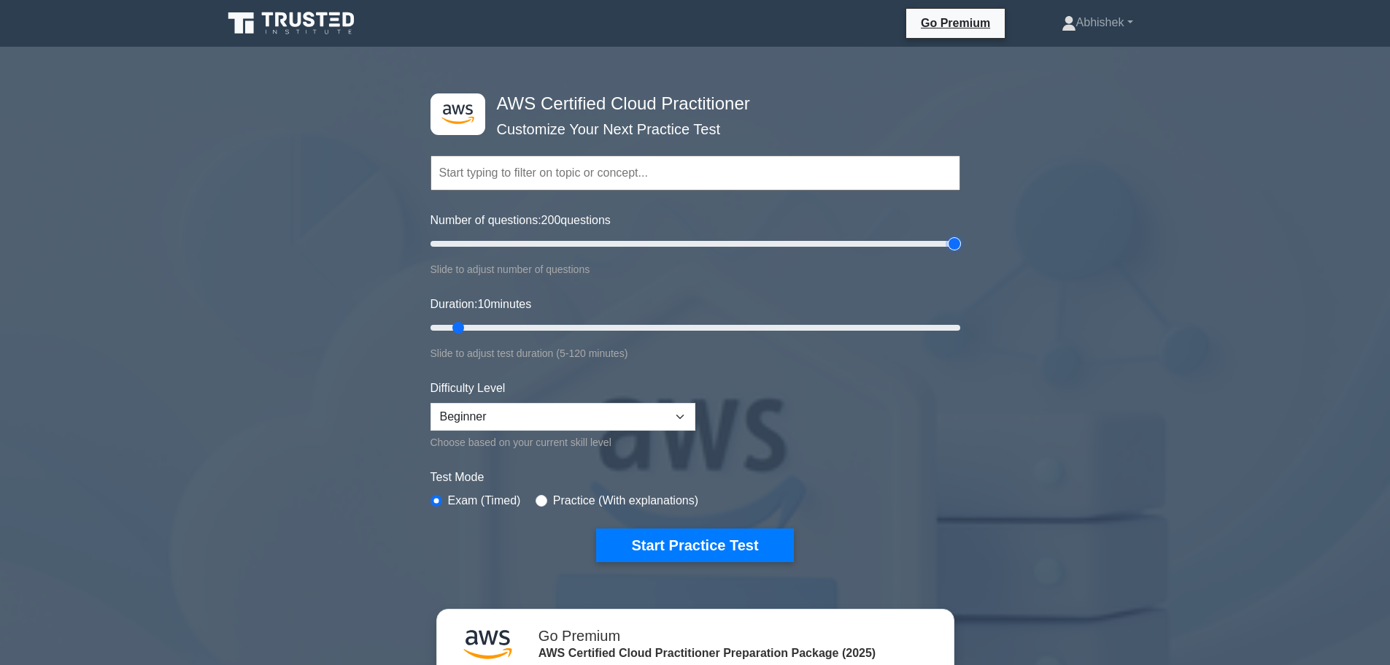
drag, startPoint x: 450, startPoint y: 244, endPoint x: 978, endPoint y: 259, distance: 527.8
type input "200"
click at [960, 252] on input "Number of questions: 200 questions" at bounding box center [696, 244] width 530 height 18
drag, startPoint x: 462, startPoint y: 328, endPoint x: 689, endPoint y: 331, distance: 227.0
type input "60"
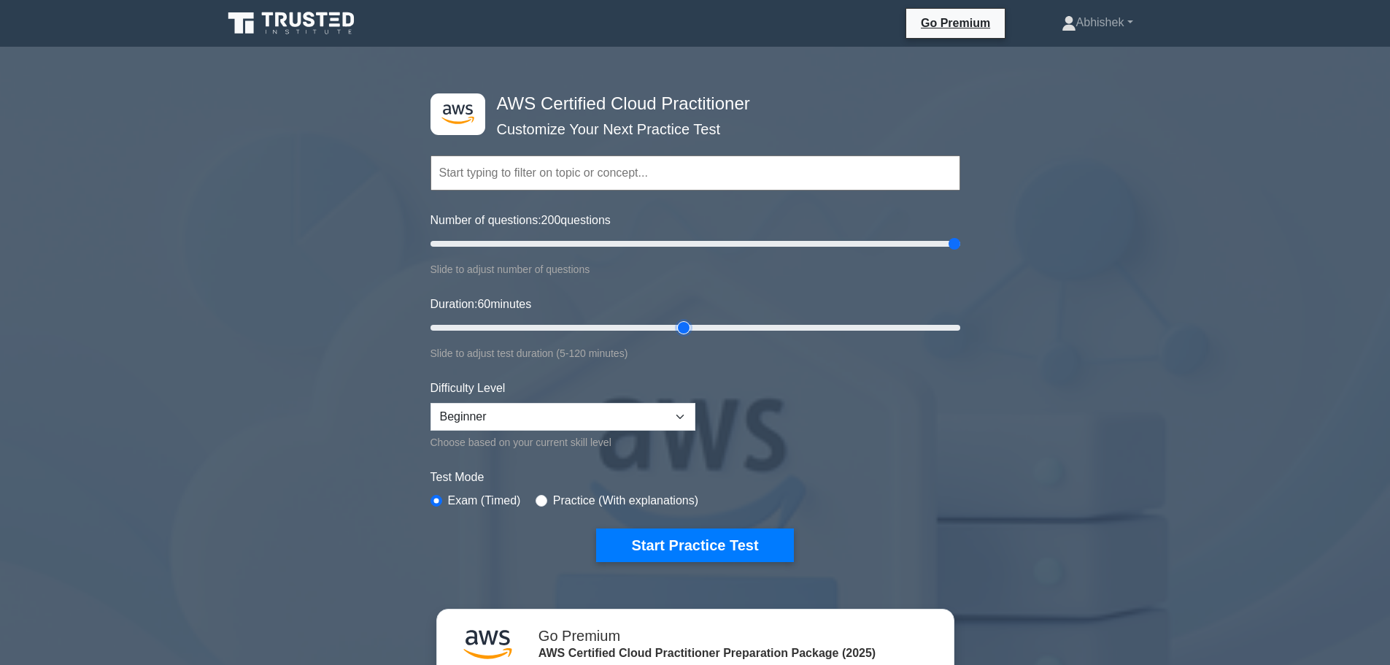
click at [689, 331] on input "Duration: 60 minutes" at bounding box center [696, 328] width 530 height 18
click at [497, 412] on select "Beginner Intermediate Expert" at bounding box center [563, 417] width 265 height 28
click at [514, 419] on select "Beginner Intermediate Expert" at bounding box center [563, 417] width 265 height 28
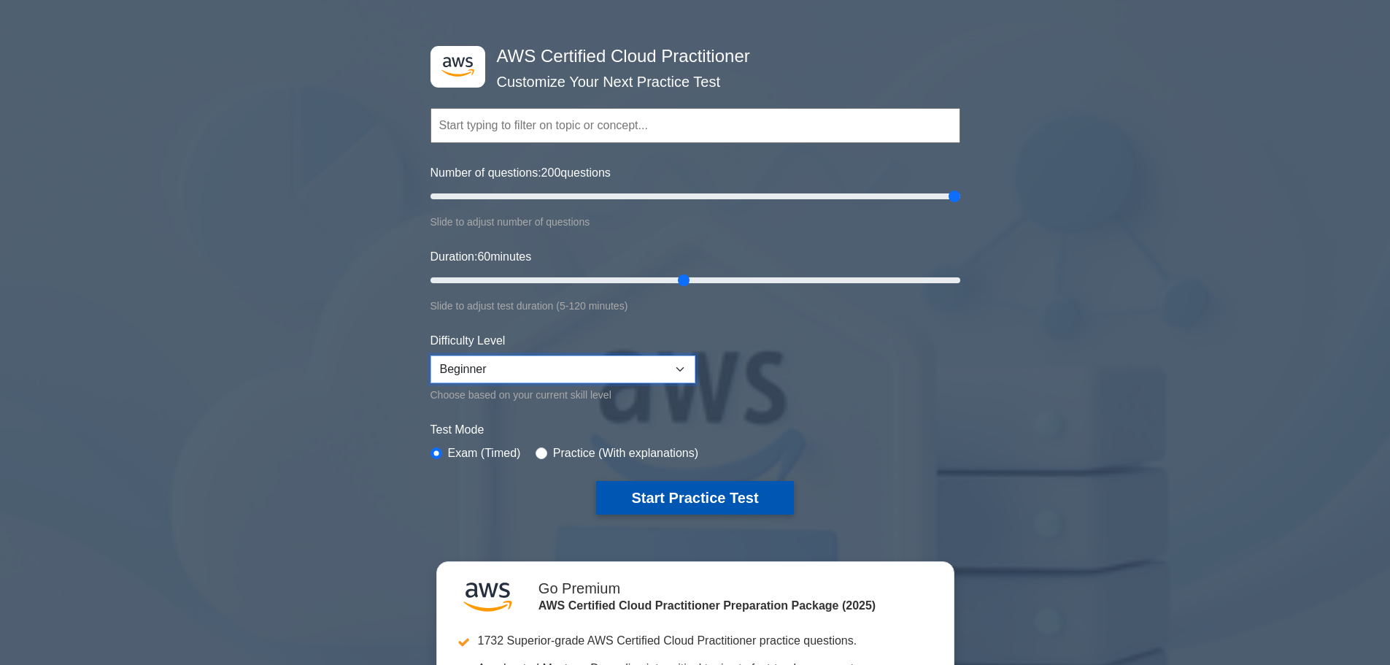
scroll to position [73, 0]
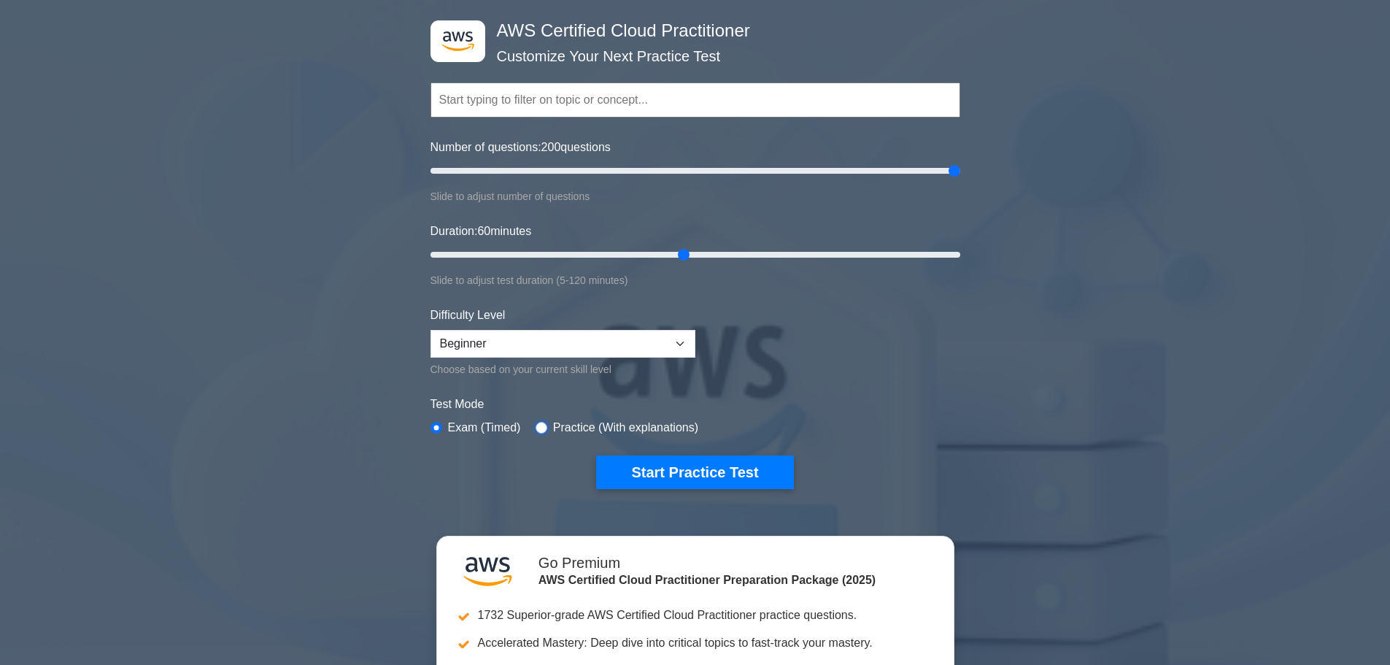
click at [541, 422] on input "radio" at bounding box center [542, 428] width 12 height 12
radio input "true"
click at [471, 427] on label "Exam (Timed)" at bounding box center [484, 428] width 73 height 18
click at [449, 428] on label "Exam (Timed)" at bounding box center [484, 428] width 73 height 18
click at [431, 422] on div "Exam (Timed)" at bounding box center [476, 428] width 90 height 18
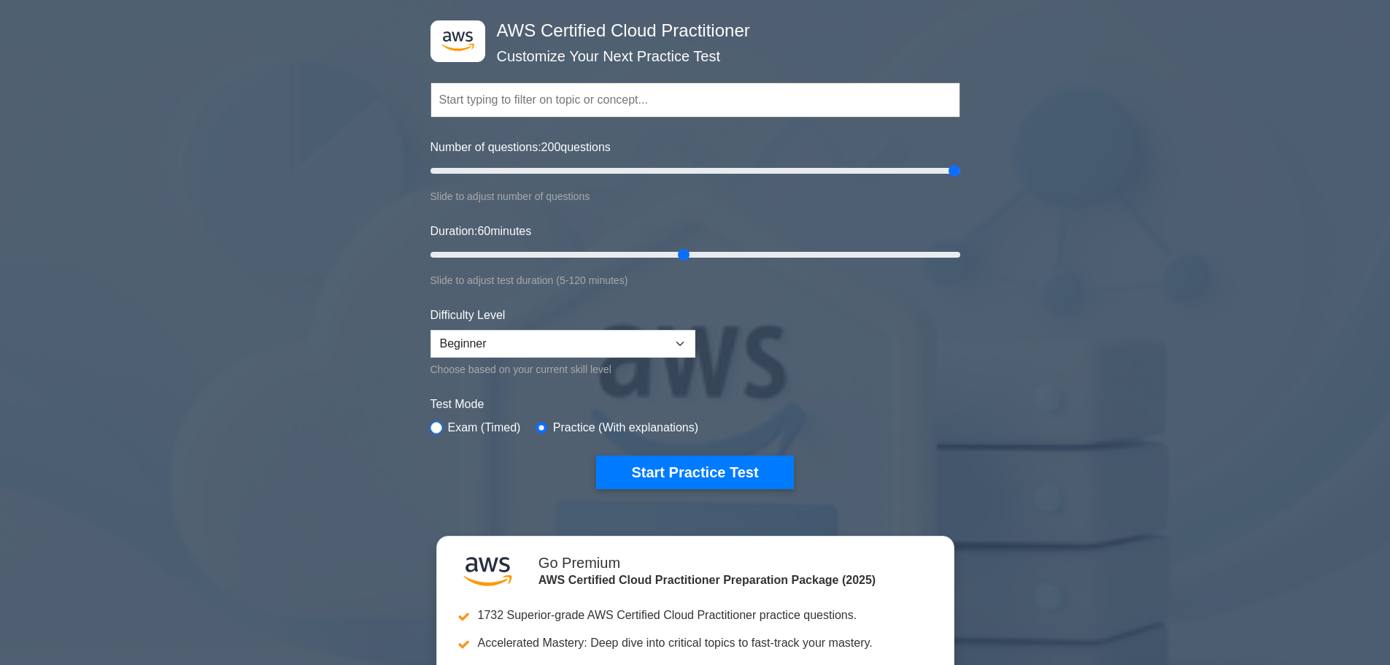
click at [440, 426] on input "radio" at bounding box center [437, 428] width 12 height 12
radio input "true"
click at [663, 463] on button "Start Practice Test" at bounding box center [694, 472] width 197 height 34
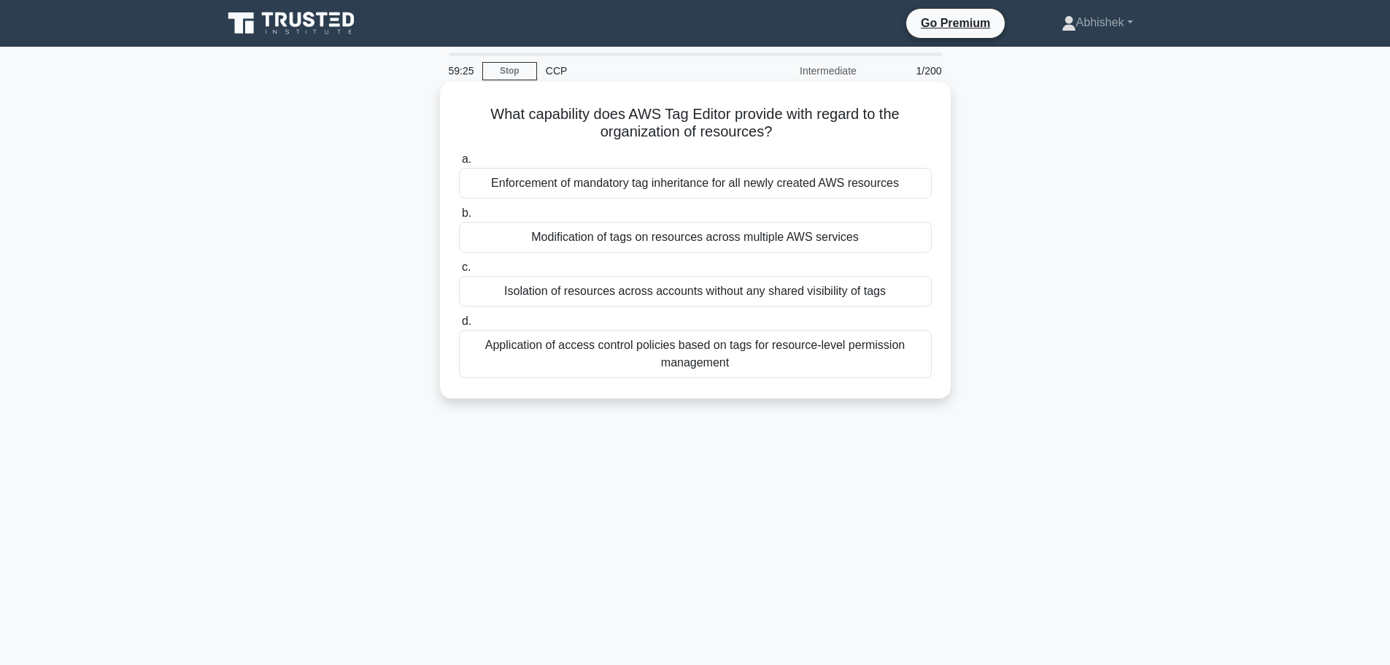
click at [641, 291] on div "Isolation of resources across accounts without any shared visibility of tags" at bounding box center [695, 291] width 473 height 31
click at [459, 272] on input "c. Isolation of resources across accounts without any shared visibility of tags" at bounding box center [459, 267] width 0 height 9
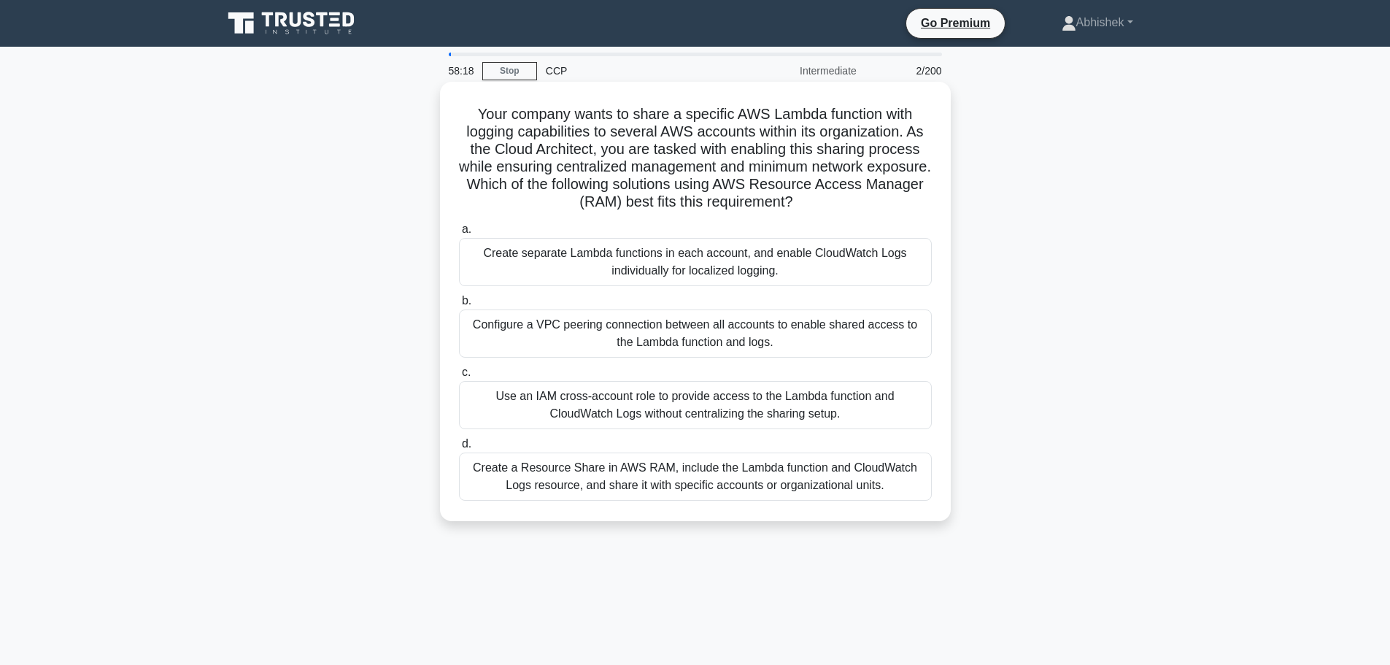
click at [773, 488] on div "Create a Resource Share in AWS RAM, include the Lambda function and CloudWatch …" at bounding box center [695, 476] width 473 height 48
click at [459, 449] on input "d. Create a Resource Share in AWS RAM, include the Lambda function and CloudWat…" at bounding box center [459, 443] width 0 height 9
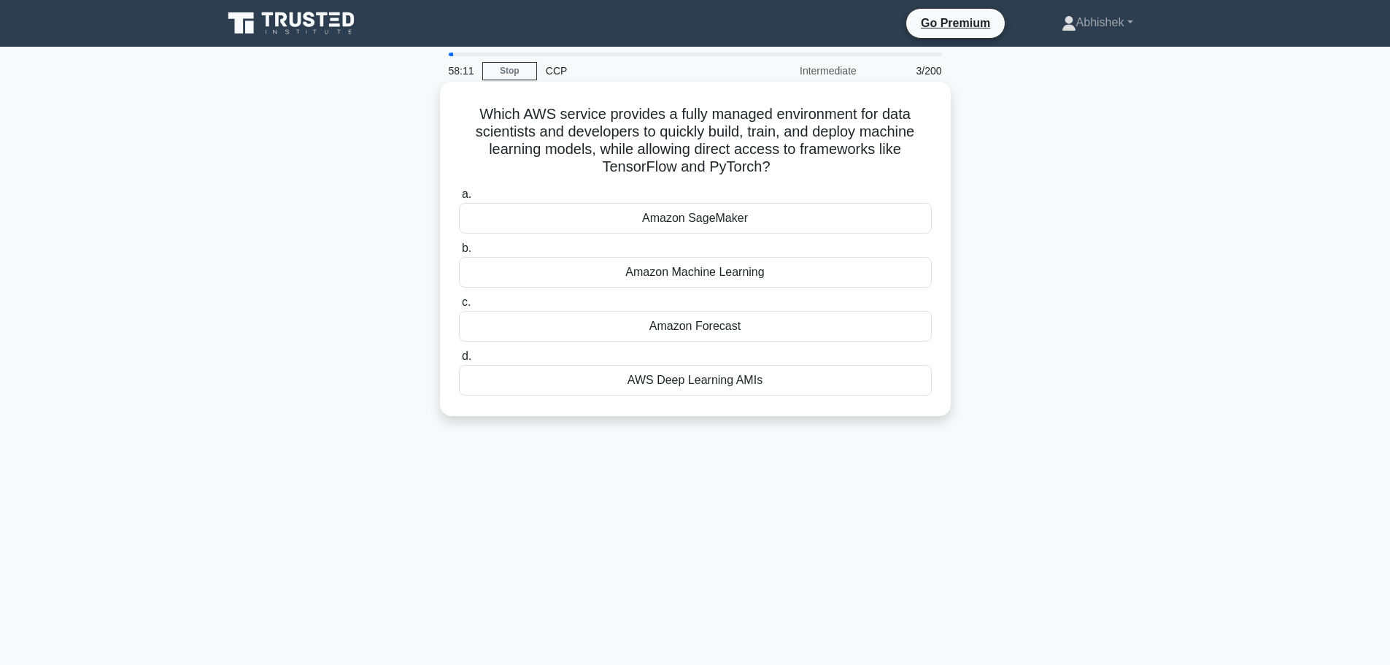
click at [672, 217] on div "Amazon SageMaker" at bounding box center [695, 218] width 473 height 31
click at [459, 199] on input "a. Amazon SageMaker" at bounding box center [459, 194] width 0 height 9
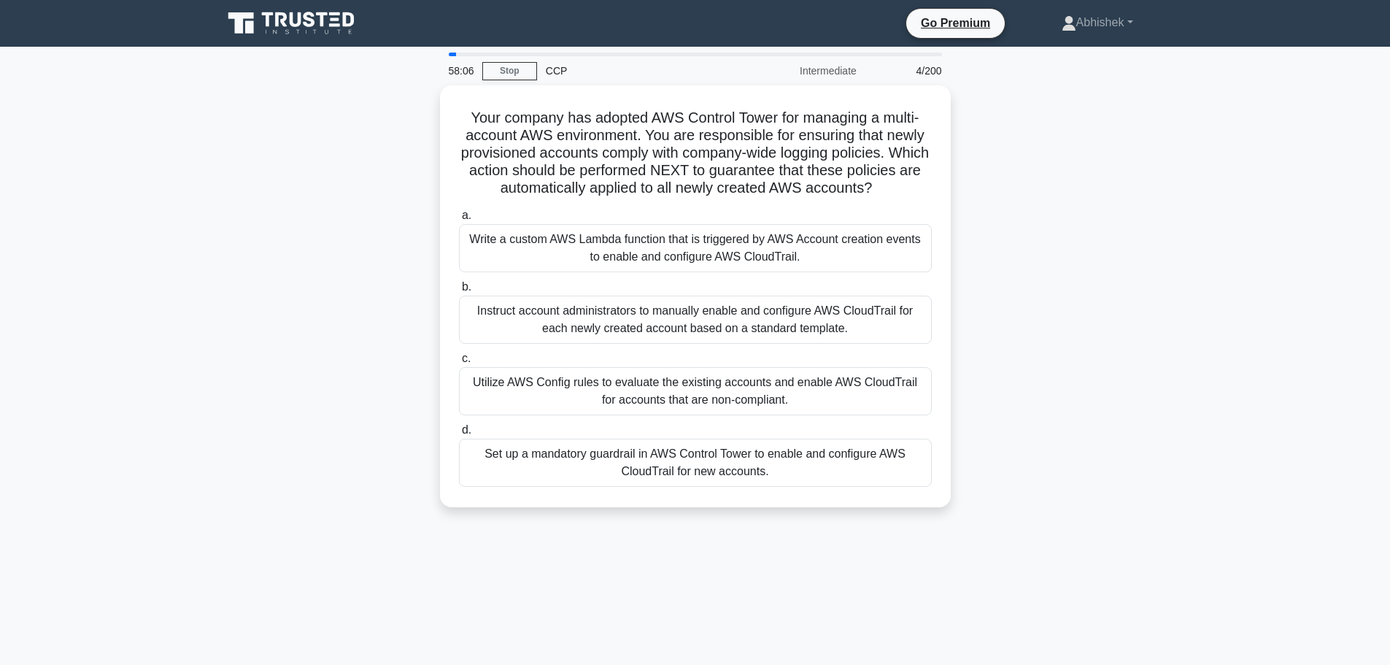
click at [290, 25] on icon at bounding box center [293, 23] width 140 height 28
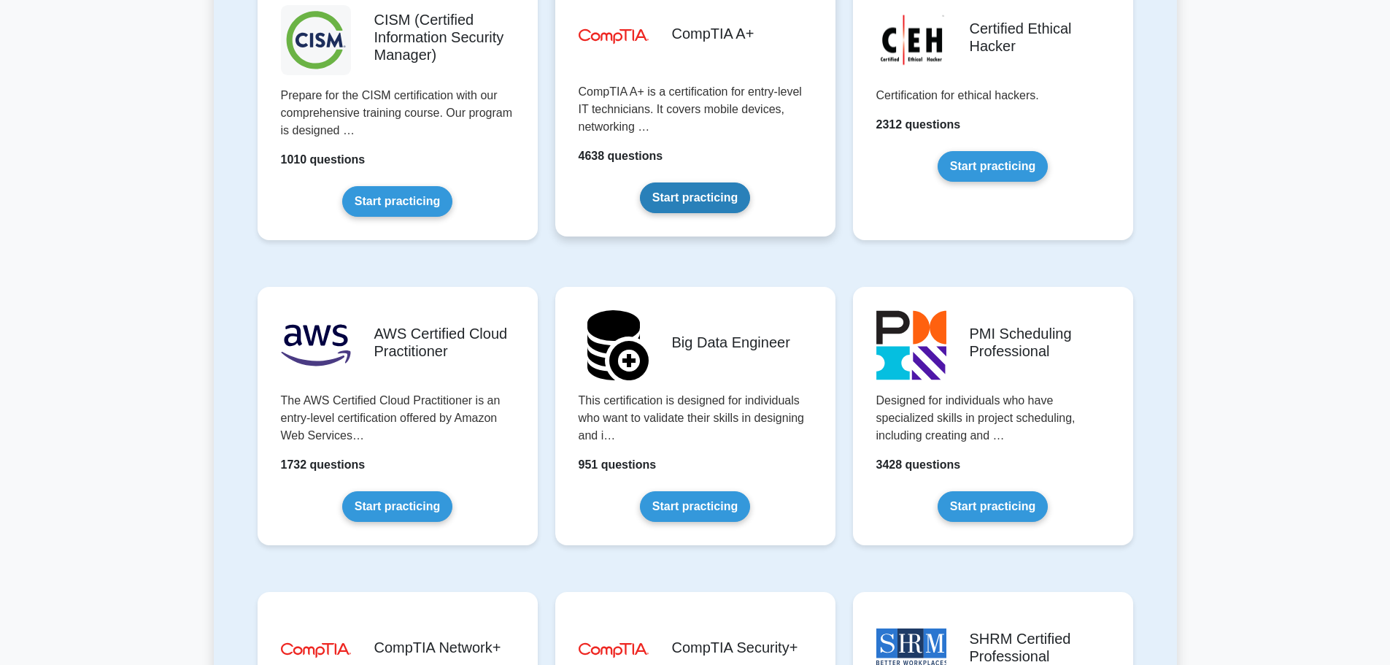
scroll to position [2189, 0]
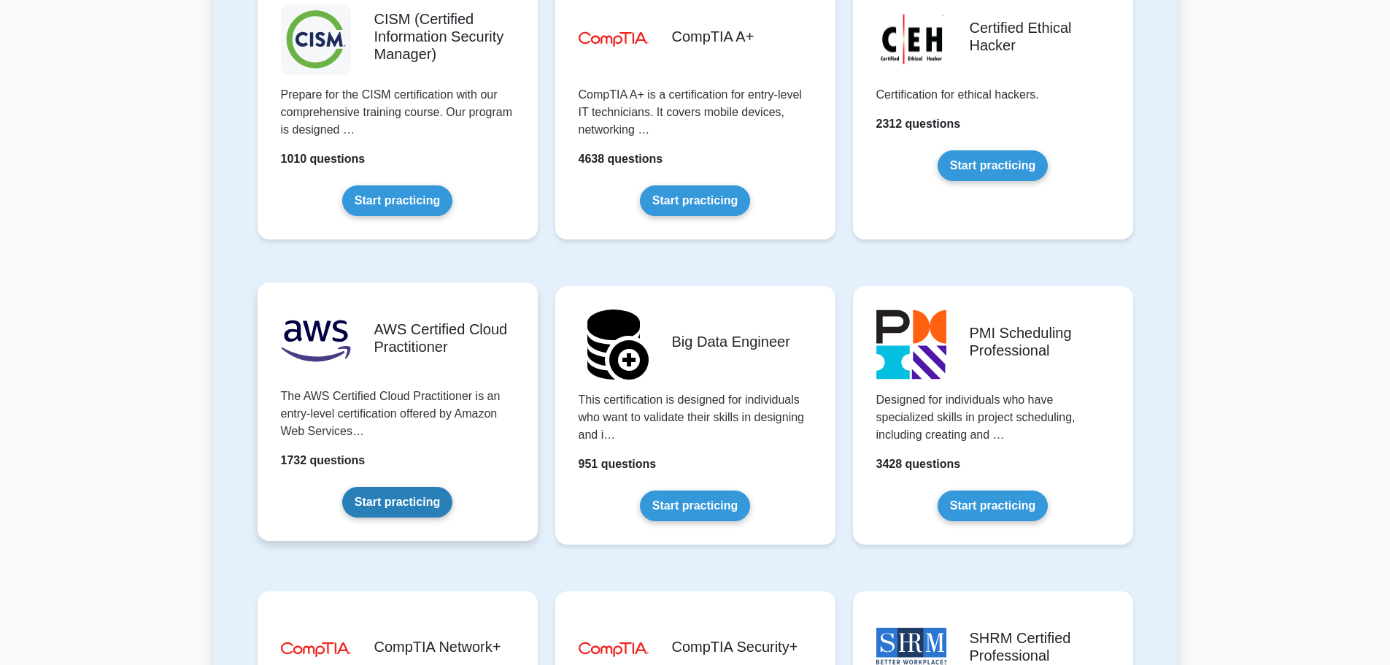
click at [425, 493] on link "Start practicing" at bounding box center [397, 502] width 110 height 31
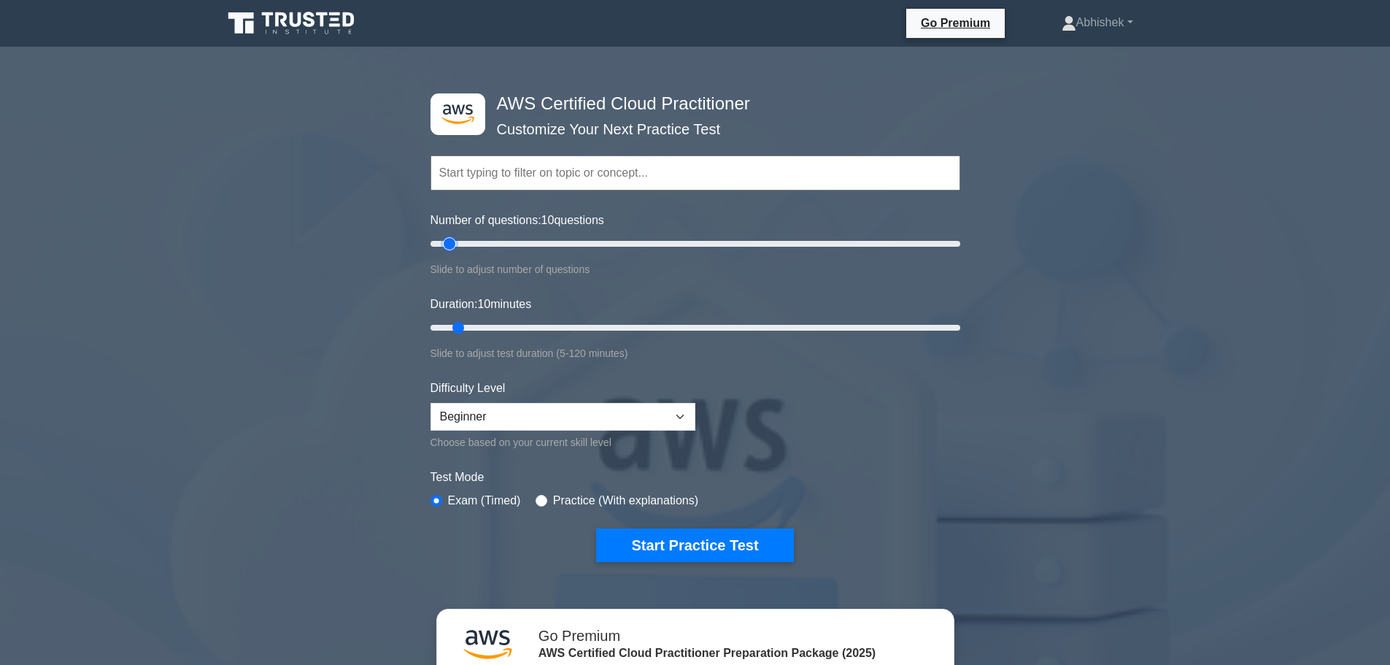
click at [448, 242] on input "Number of questions: 10 questions" at bounding box center [696, 244] width 530 height 18
click at [538, 501] on input "radio" at bounding box center [542, 501] width 12 height 12
radio input "true"
click at [290, 9] on icon at bounding box center [293, 23] width 140 height 28
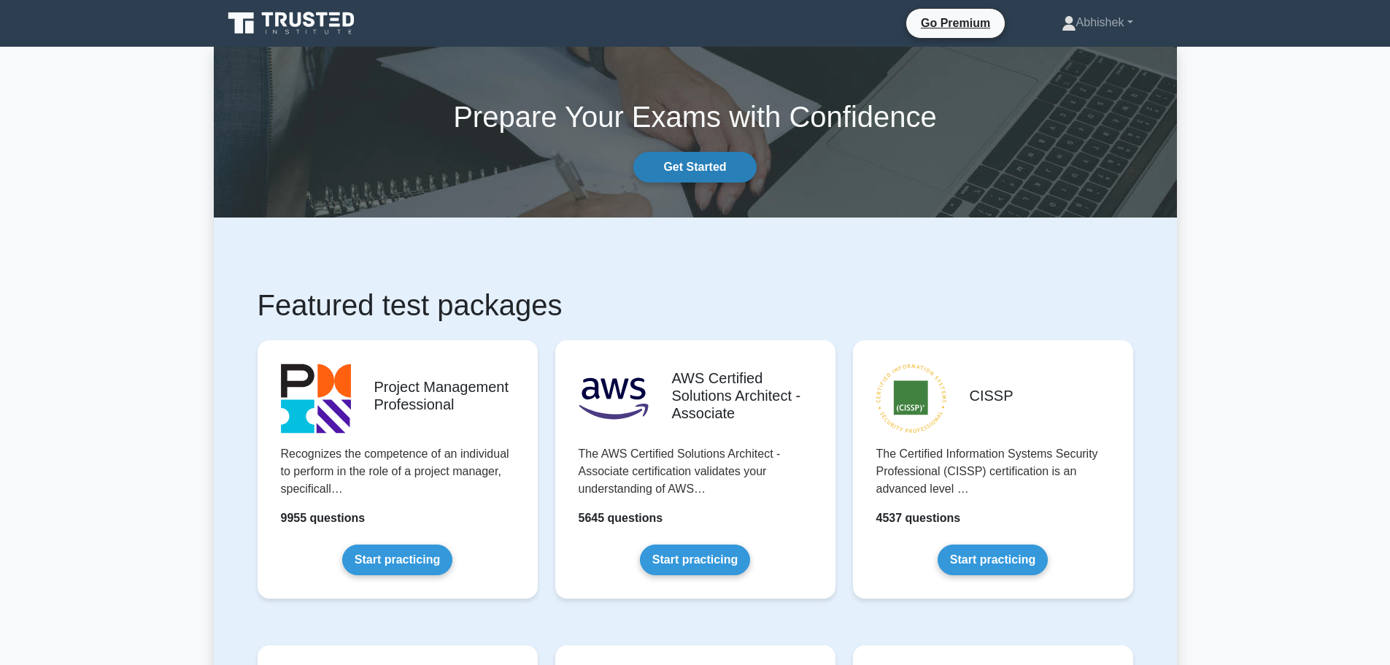
click at [714, 174] on link "Get Started" at bounding box center [694, 167] width 123 height 31
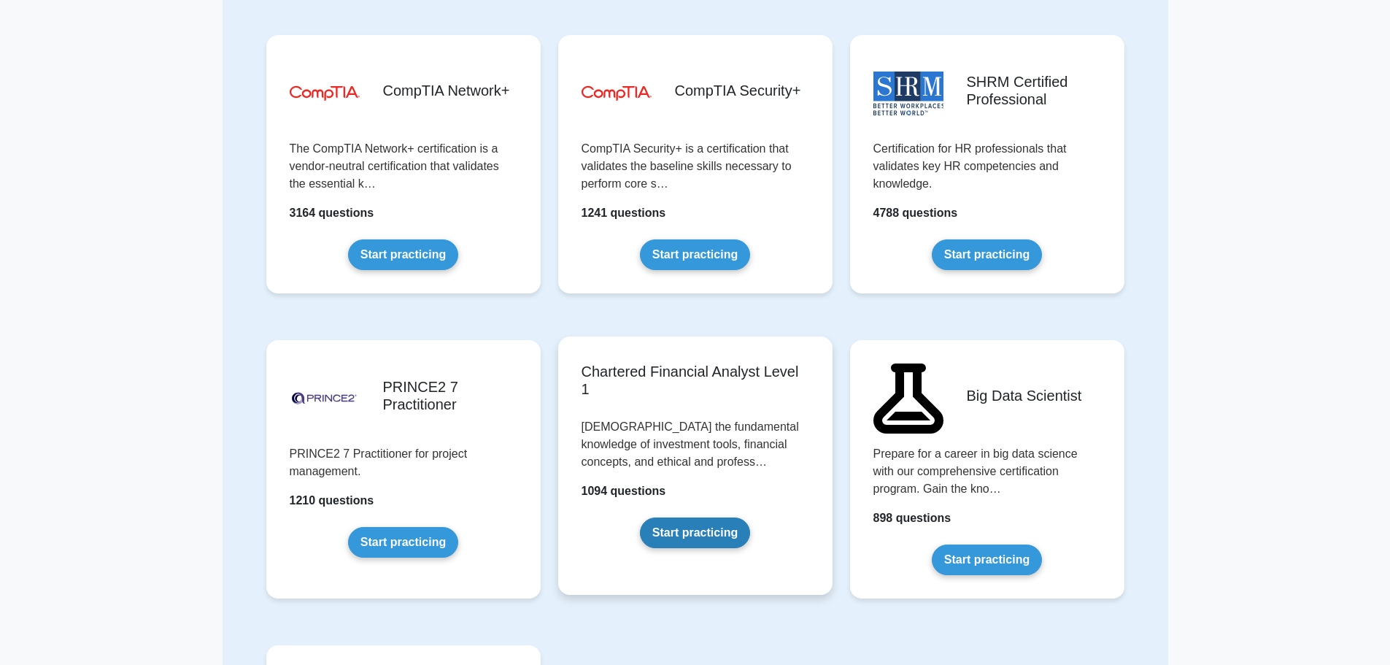
scroll to position [2408, 0]
